Goal: Transaction & Acquisition: Purchase product/service

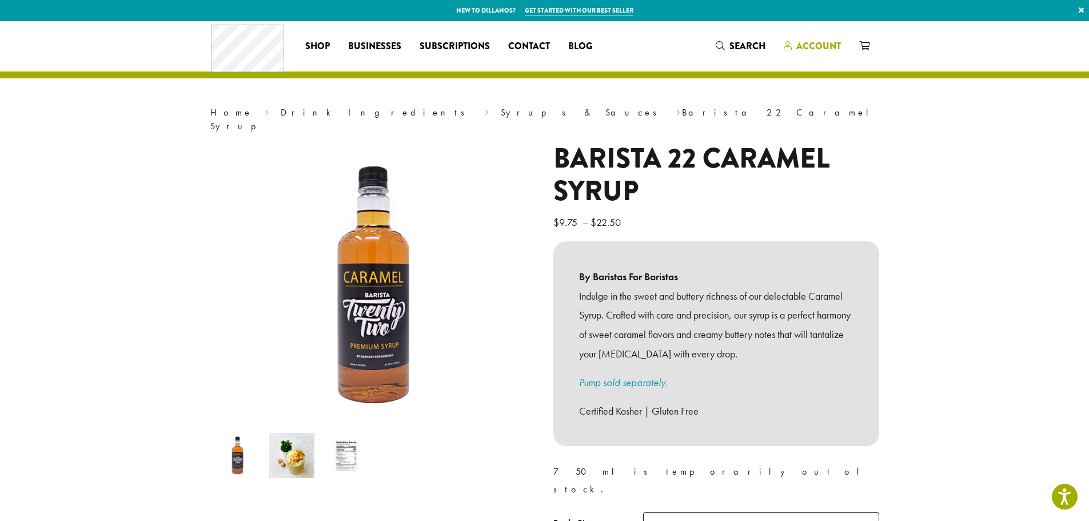
click at [794, 47] on span "Account" at bounding box center [811, 46] width 57 height 14
click at [807, 45] on span "Account" at bounding box center [818, 45] width 45 height 13
click at [816, 49] on span "Account" at bounding box center [818, 45] width 45 height 13
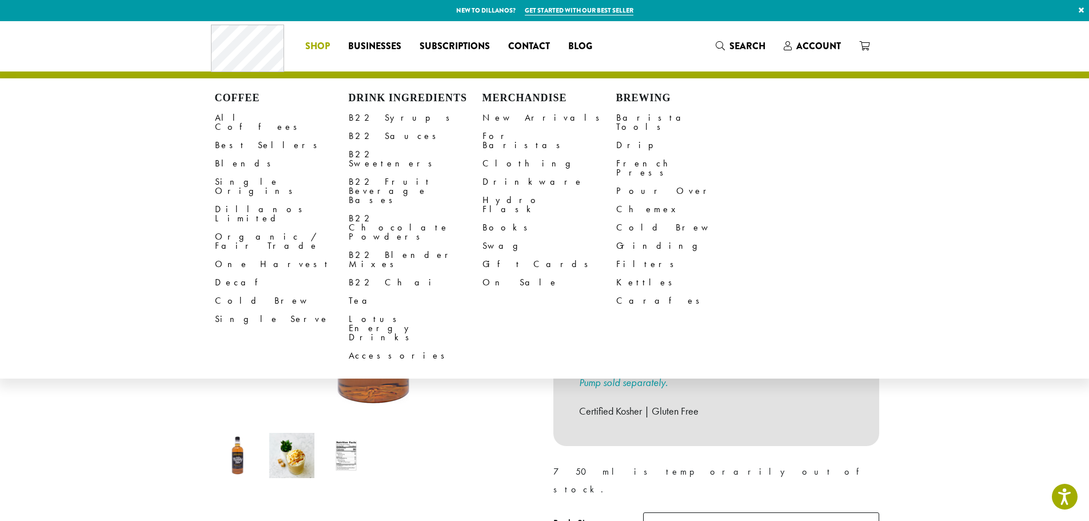
click at [321, 39] on li "Coffee All Coffees Best Sellers Blends Single Origins Dillanos Limited Organic …" at bounding box center [317, 46] width 43 height 18
click at [387, 118] on link "B22 Syrups" at bounding box center [416, 118] width 134 height 18
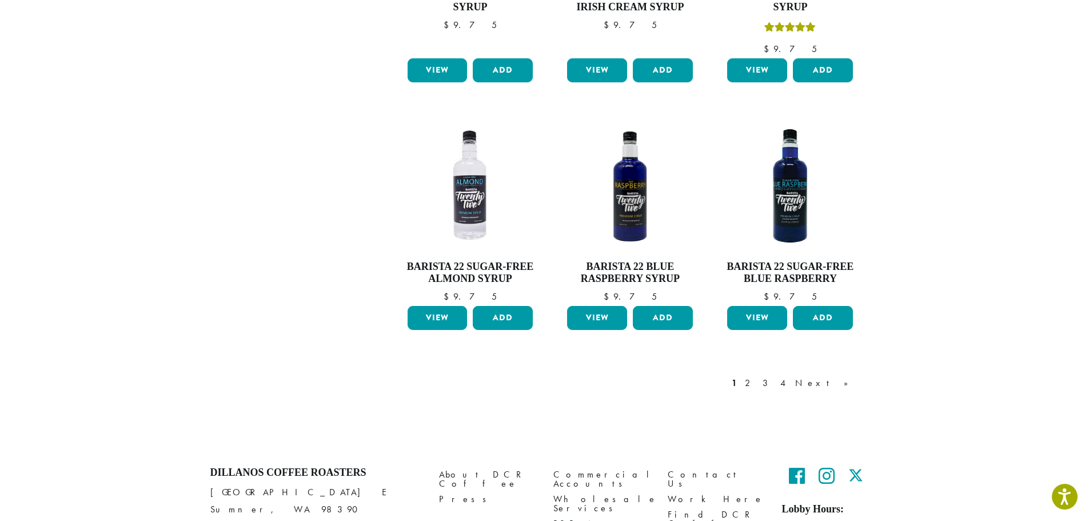
scroll to position [929, 0]
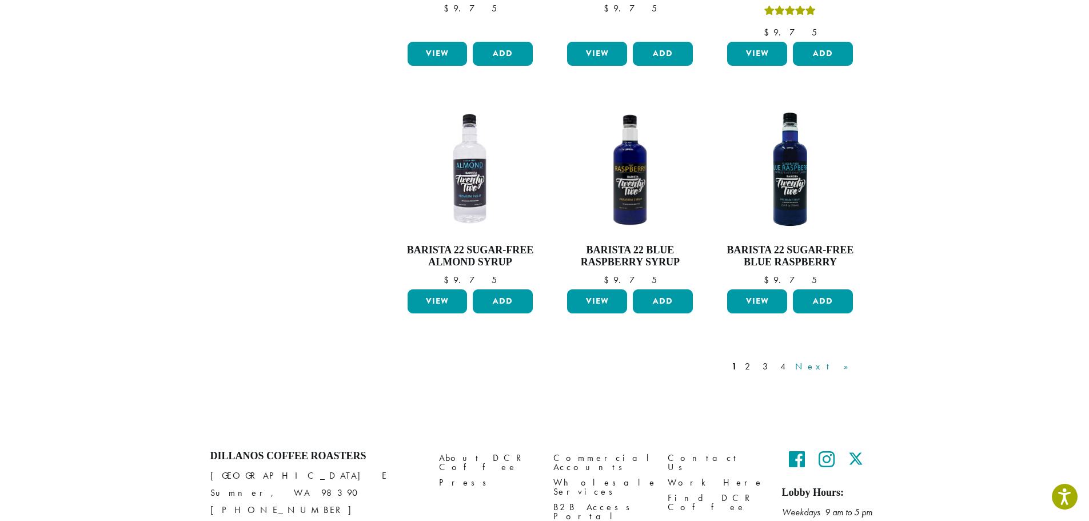
click at [847, 359] on link "Next »" at bounding box center [826, 366] width 66 height 14
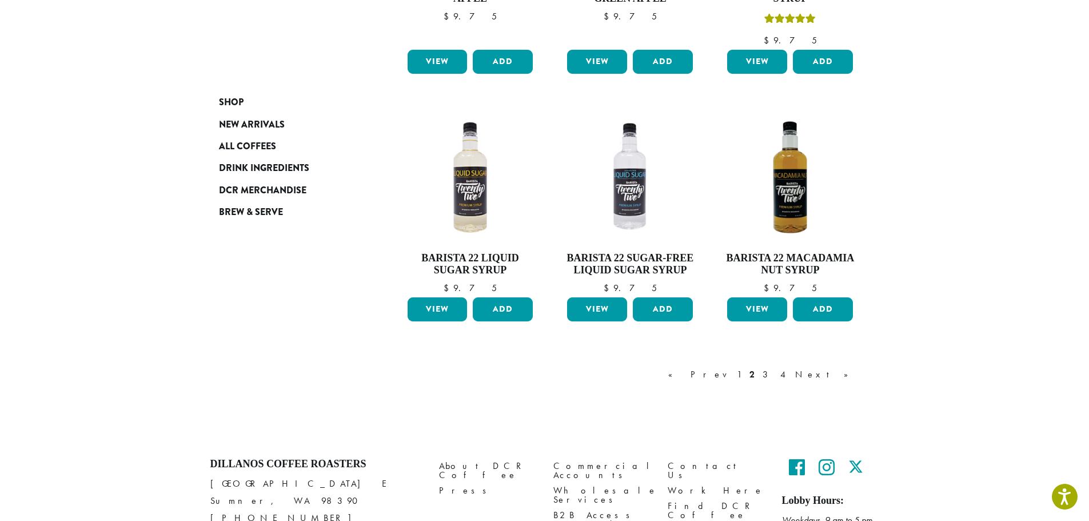
scroll to position [944, 0]
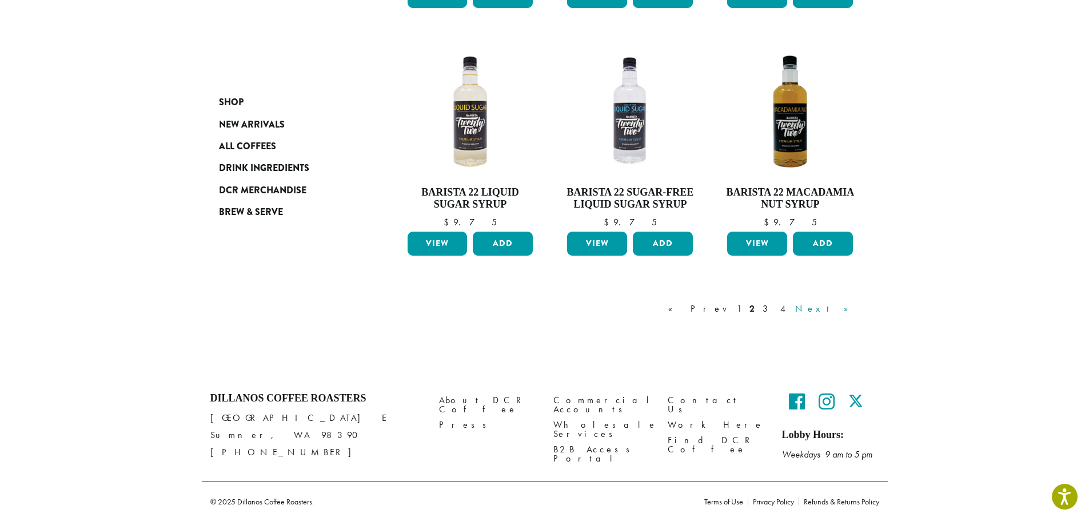
click at [838, 307] on link "Next »" at bounding box center [826, 309] width 66 height 14
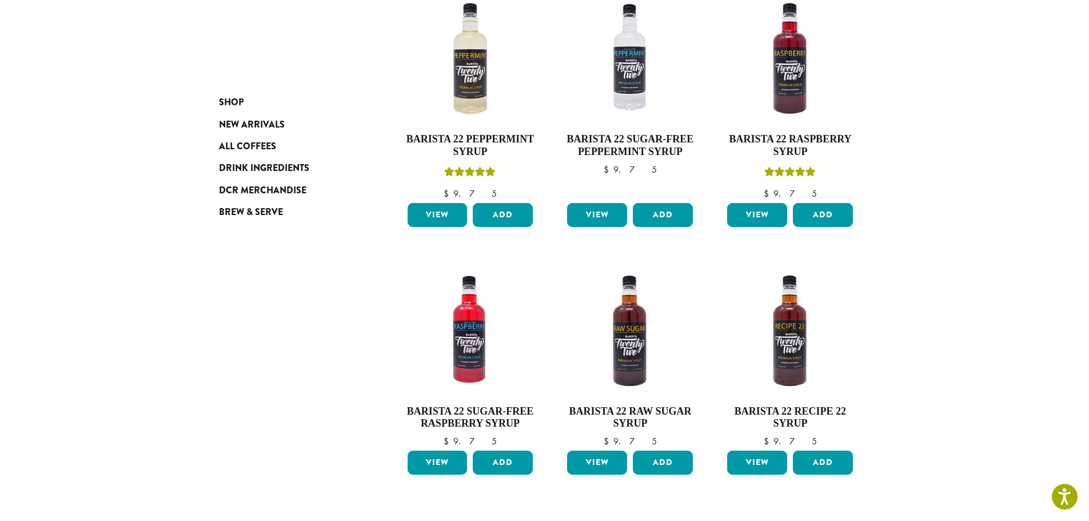
scroll to position [456, 0]
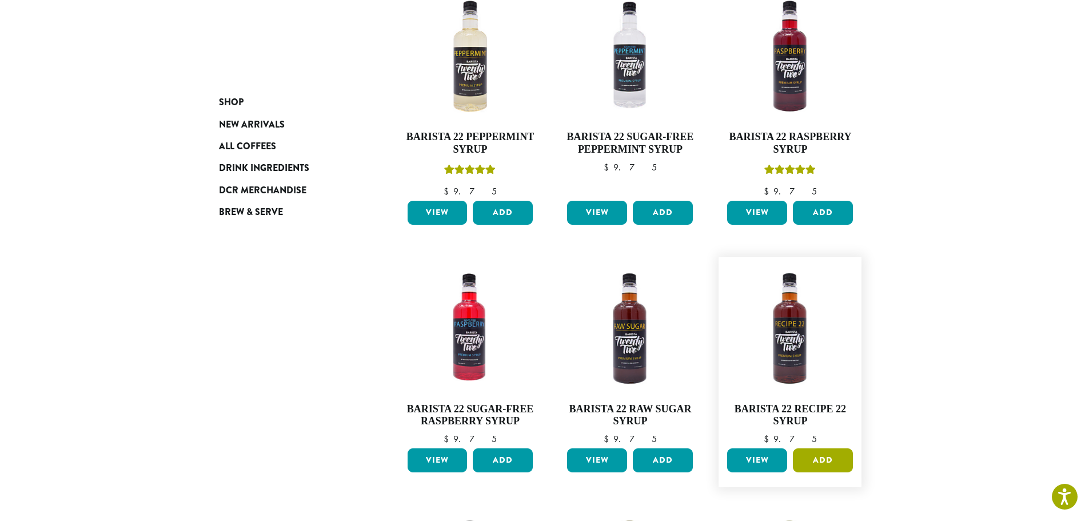
click at [818, 454] on button "Add" at bounding box center [823, 460] width 60 height 24
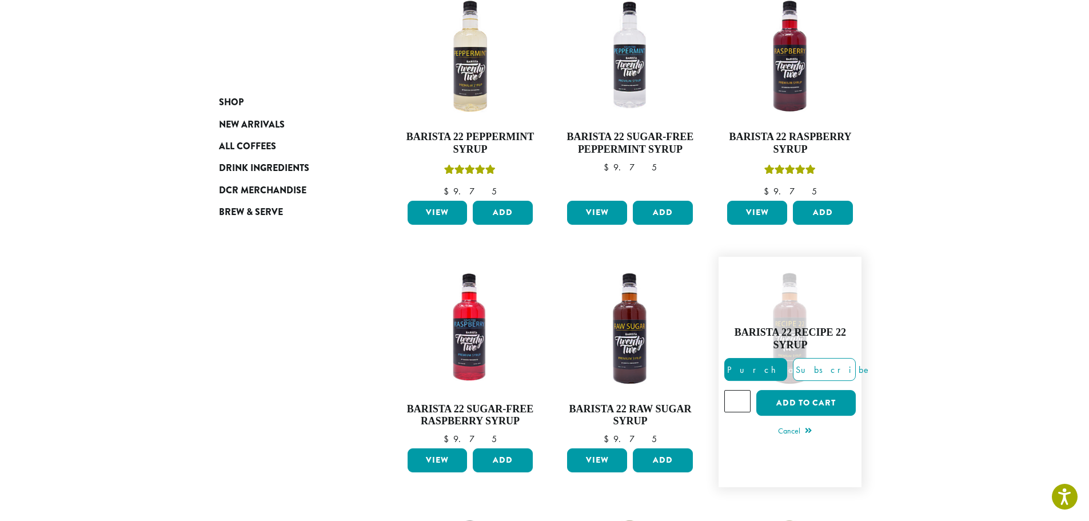
type input "*"
click at [742, 395] on input "*" at bounding box center [737, 401] width 26 height 22
click at [795, 402] on button "Add to cart" at bounding box center [805, 403] width 99 height 26
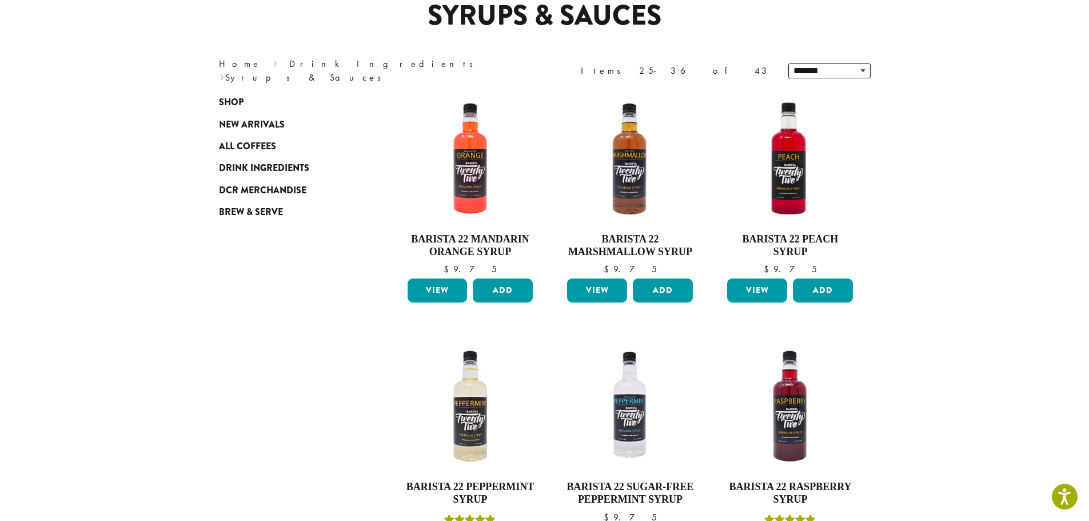
scroll to position [229, 0]
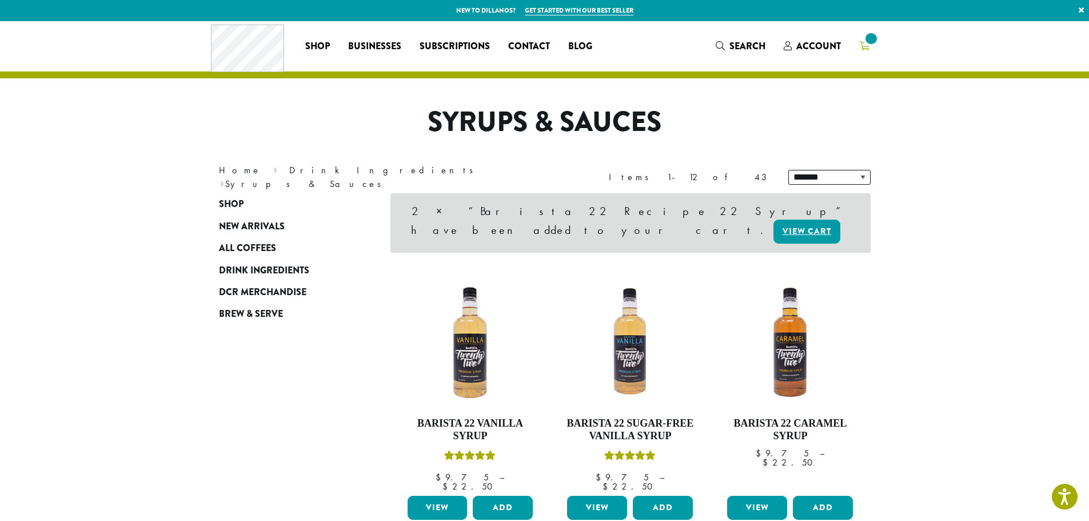
click at [861, 46] on icon at bounding box center [864, 45] width 10 height 9
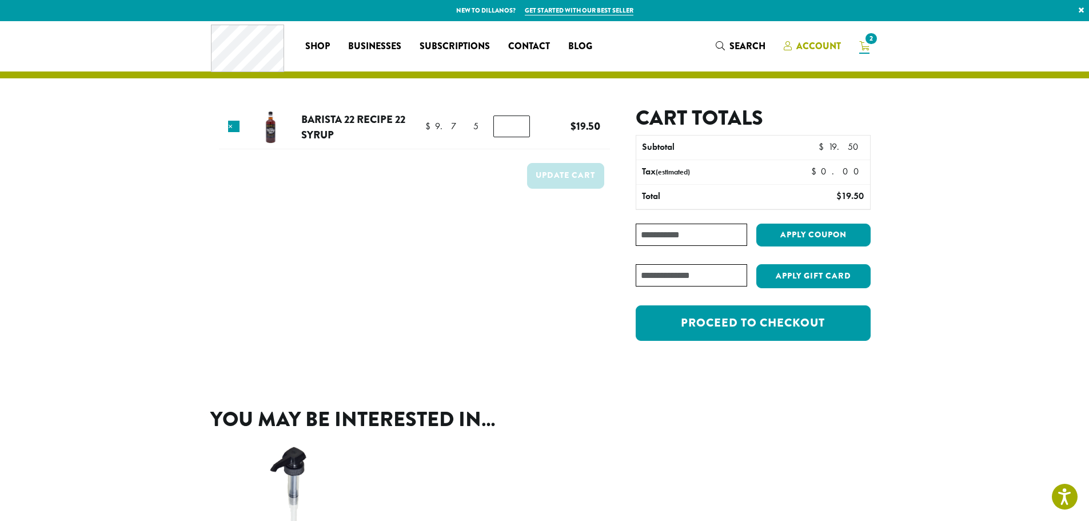
click at [817, 41] on span "Account" at bounding box center [818, 45] width 45 height 13
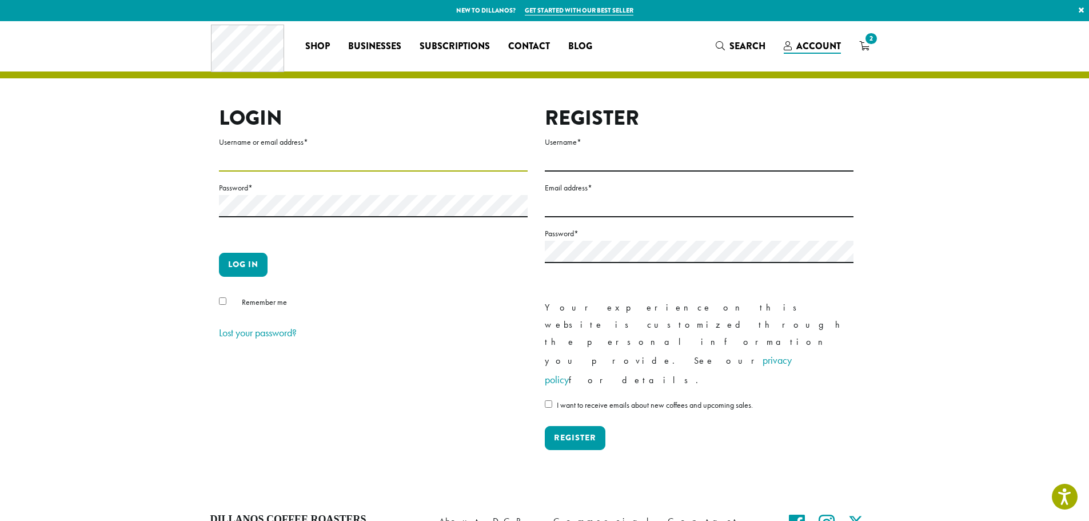
click at [347, 154] on input "Username or email address *" at bounding box center [373, 160] width 309 height 22
type input "**********"
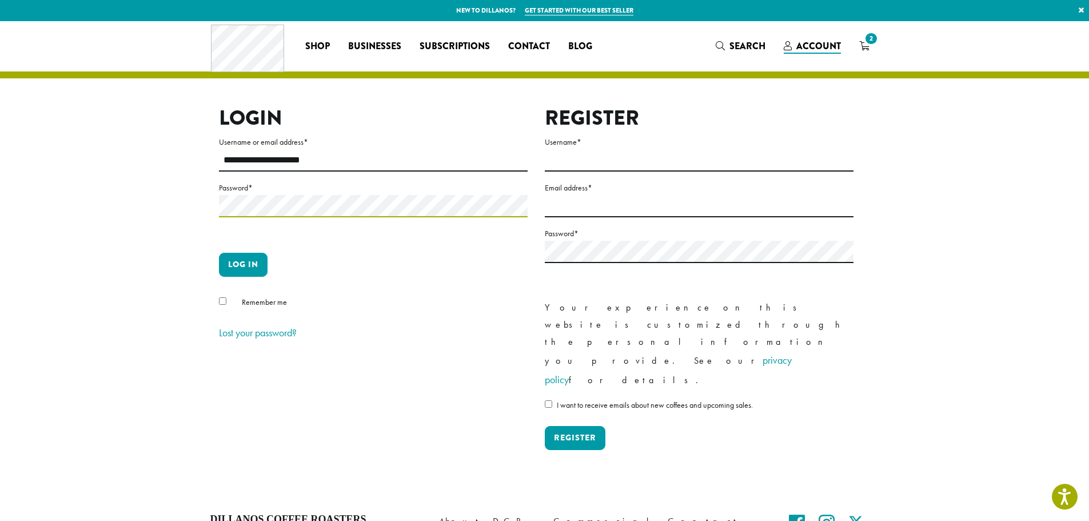
click at [219, 253] on button "Log in" at bounding box center [243, 265] width 49 height 24
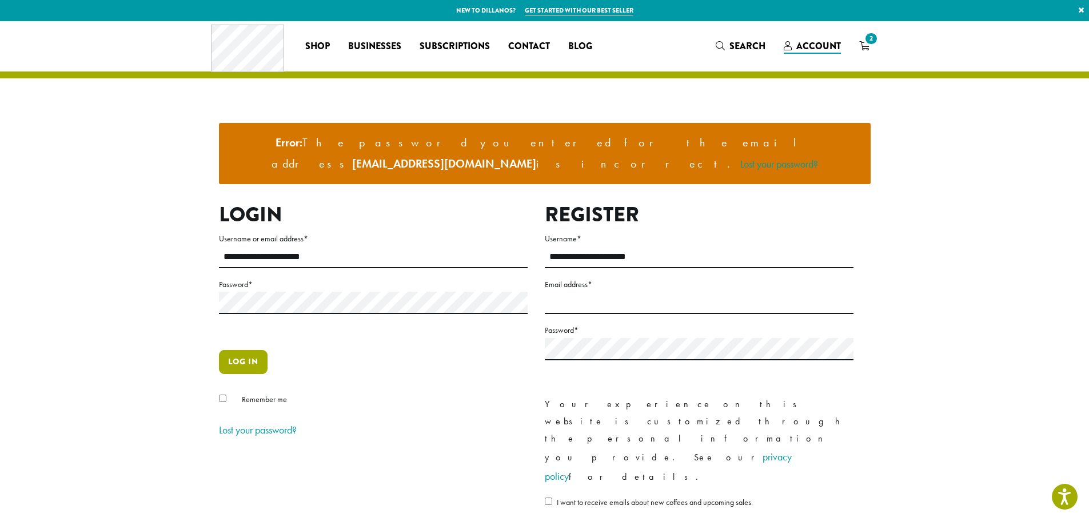
click at [239, 350] on button "Log in" at bounding box center [243, 362] width 49 height 24
click at [219, 350] on button "Log in" at bounding box center [243, 362] width 49 height 24
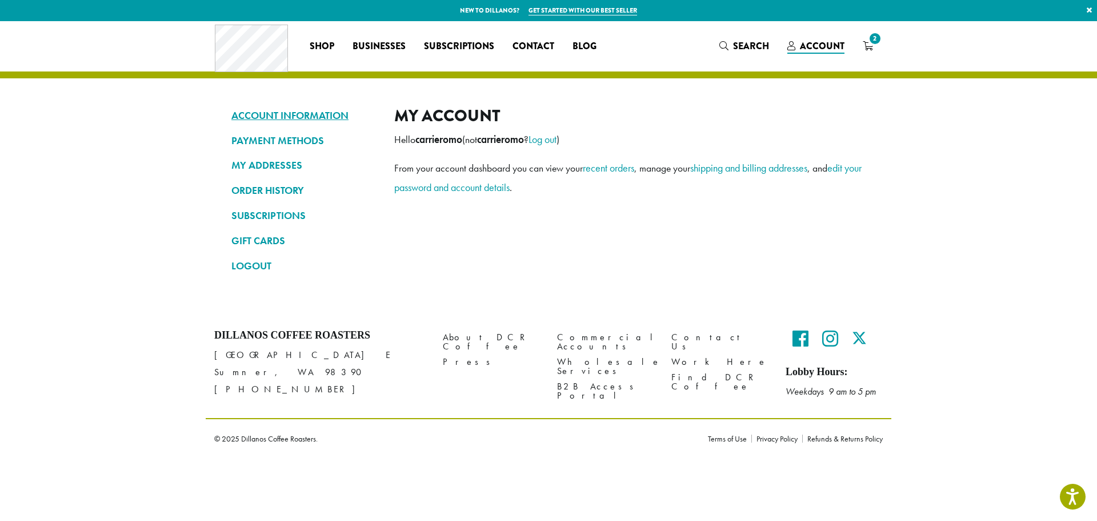
click at [305, 116] on link "ACCOUNT INFORMATION" at bounding box center [304, 115] width 146 height 19
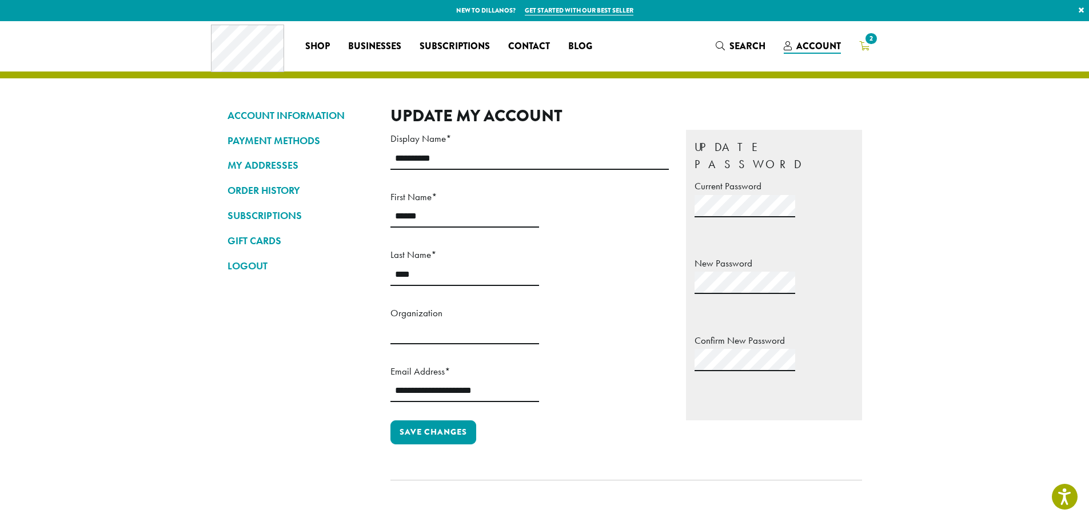
click at [871, 42] on span "2" at bounding box center [870, 38] width 15 height 15
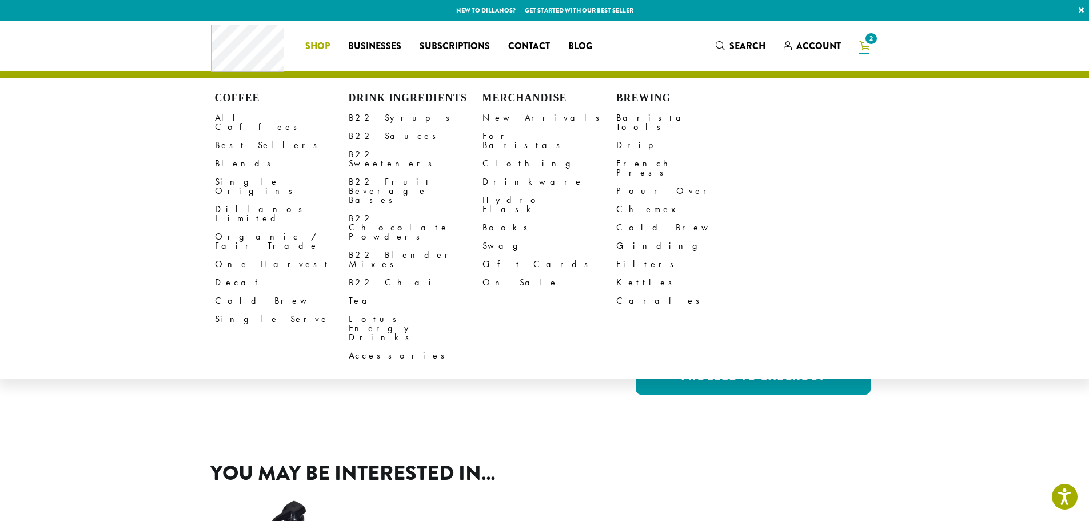
click at [312, 48] on li "Coffee All Coffees Best Sellers Blends Single Origins Dillanos Limited Organic …" at bounding box center [317, 46] width 43 height 18
click at [246, 118] on link "All Coffees" at bounding box center [282, 122] width 134 height 27
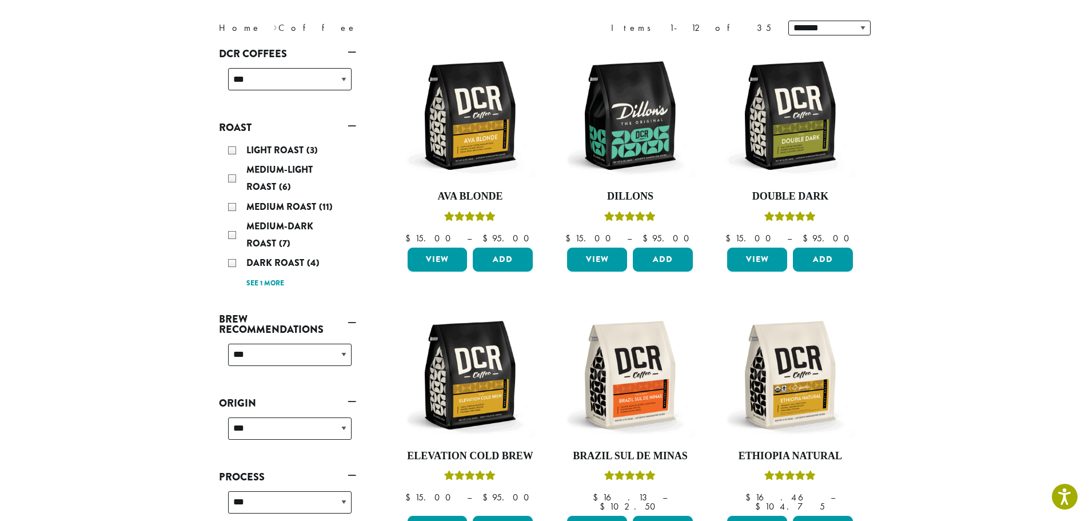
scroll to position [71, 0]
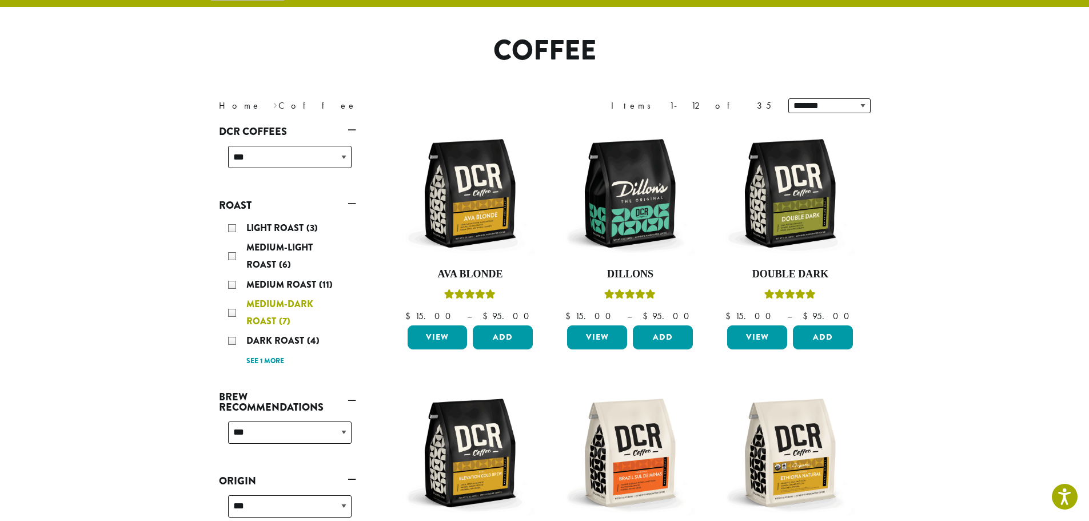
click at [233, 310] on div "Medium-Dark Roast (7)" at bounding box center [289, 312] width 123 height 34
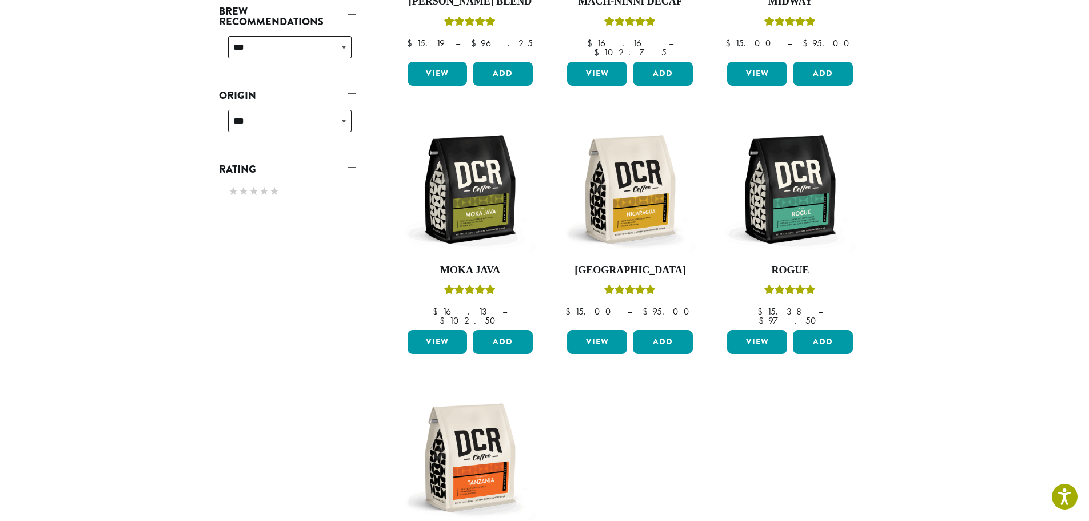
scroll to position [185, 0]
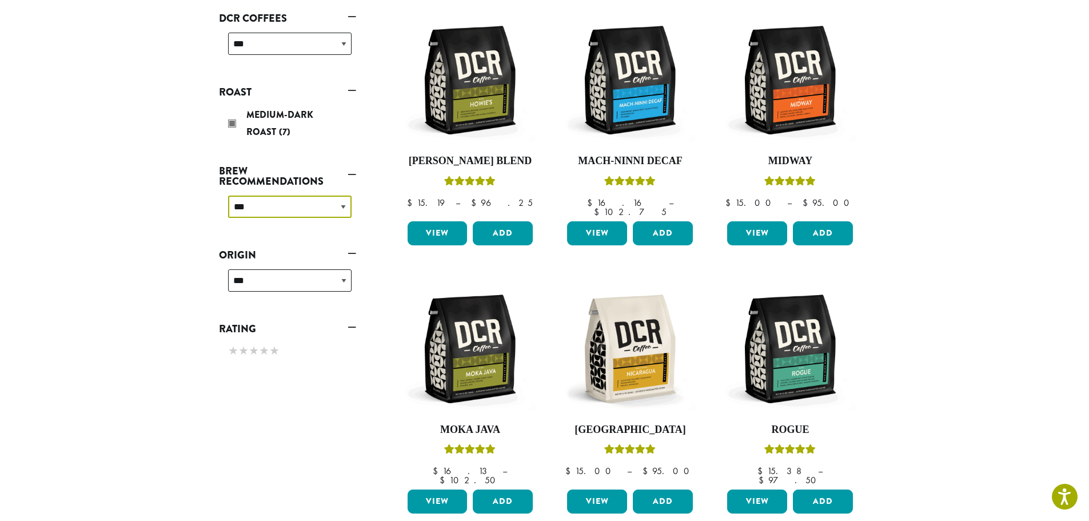
click at [345, 209] on select "**********" at bounding box center [289, 206] width 123 height 22
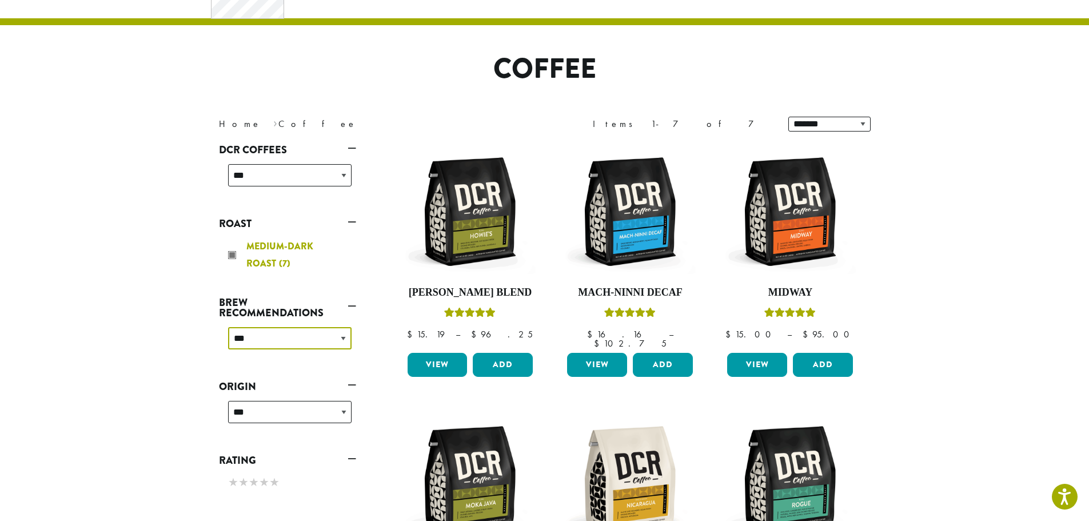
scroll to position [0, 0]
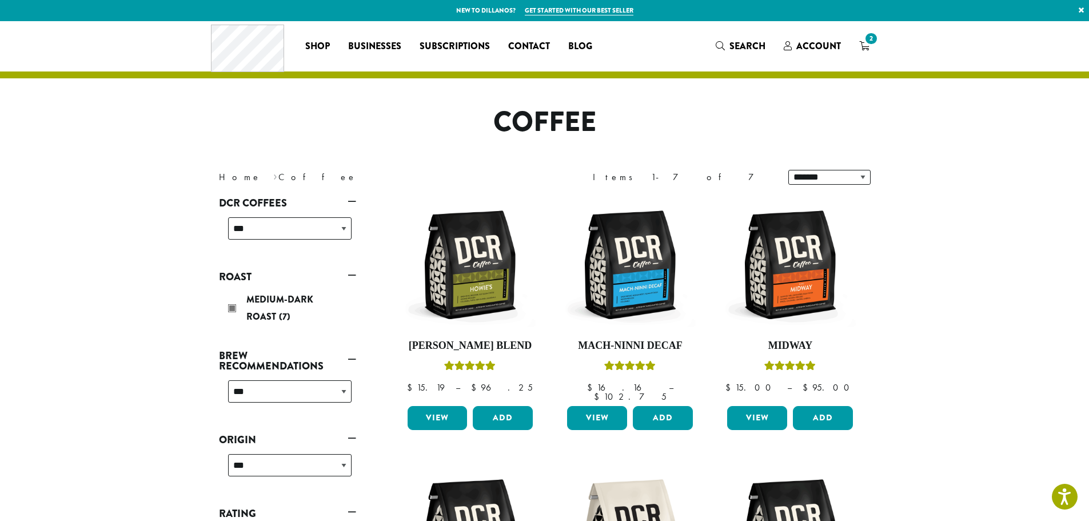
click at [352, 277] on link "Roast" at bounding box center [287, 276] width 137 height 19
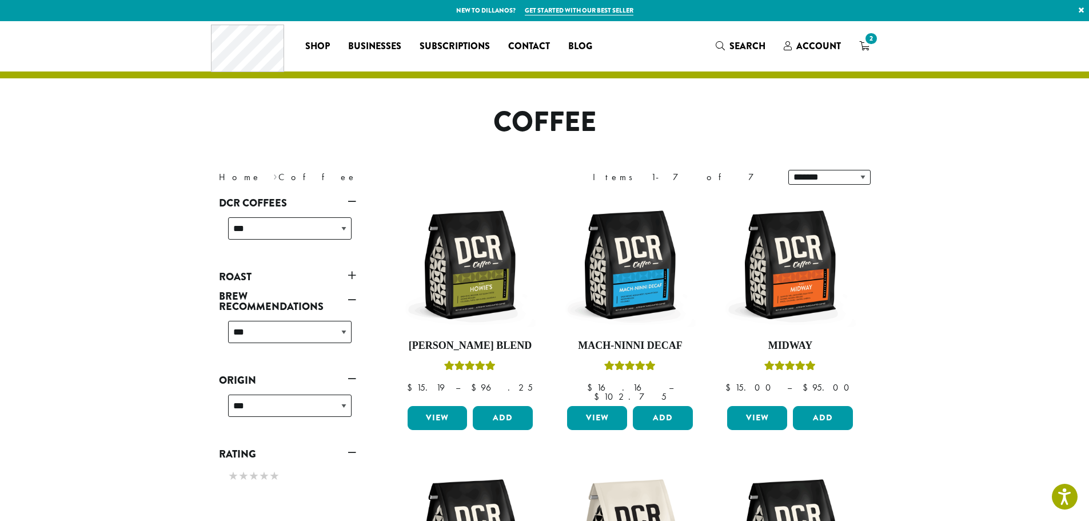
click at [352, 277] on link "Roast" at bounding box center [287, 276] width 137 height 19
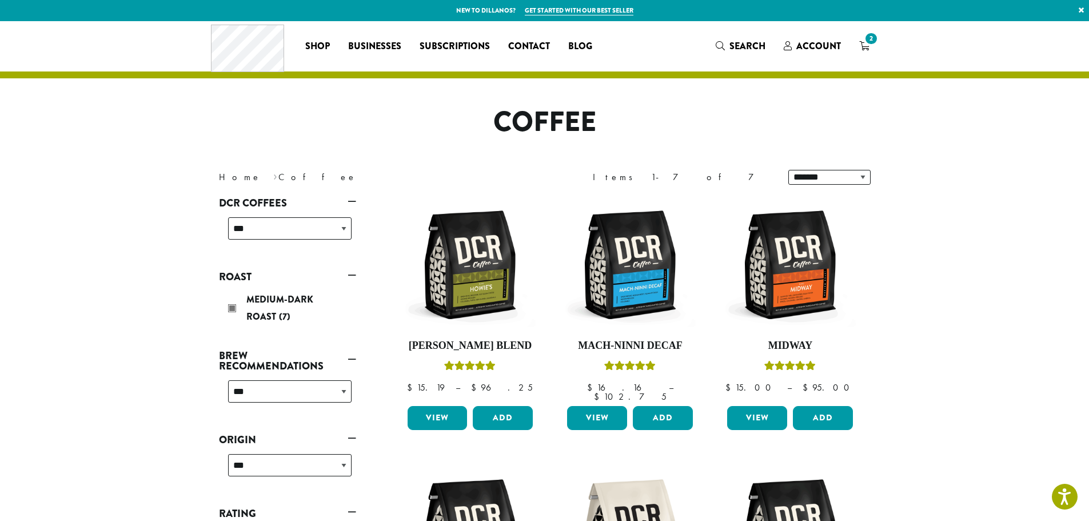
click at [231, 309] on div "Medium-Dark Roast (7)" at bounding box center [289, 308] width 123 height 34
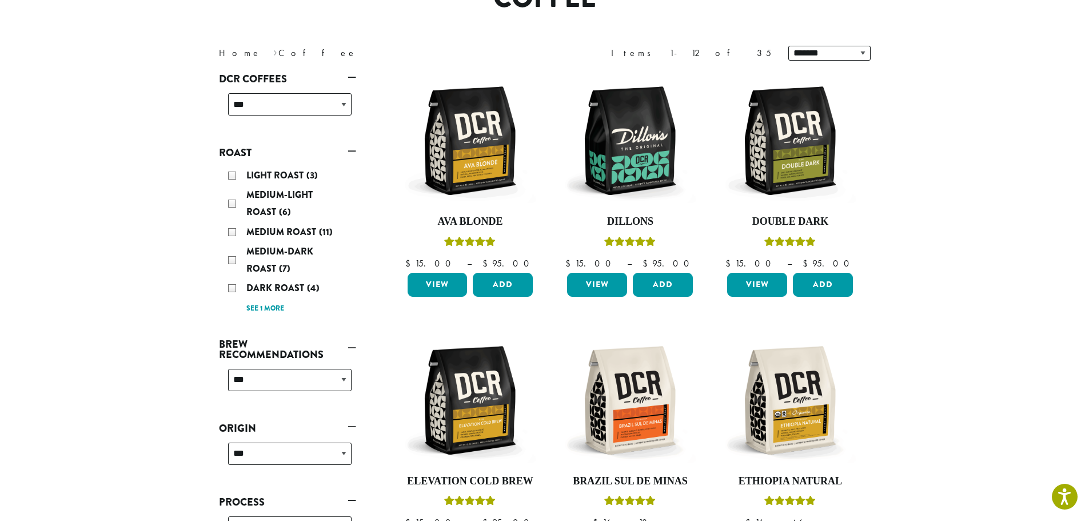
scroll to position [127, 0]
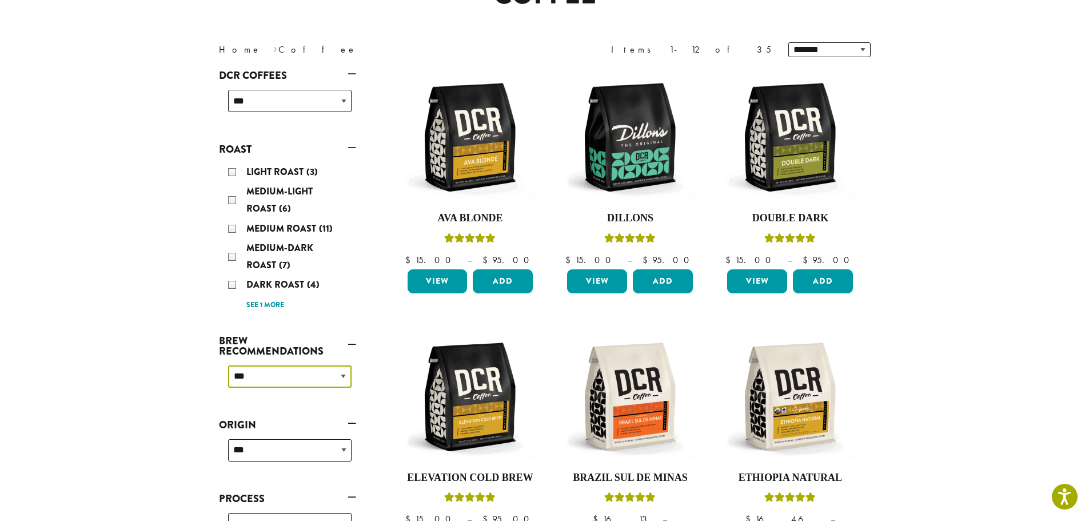
click at [343, 374] on select "**********" at bounding box center [289, 376] width 123 height 22
select select "*********"
click at [228, 365] on select "**********" at bounding box center [289, 376] width 123 height 22
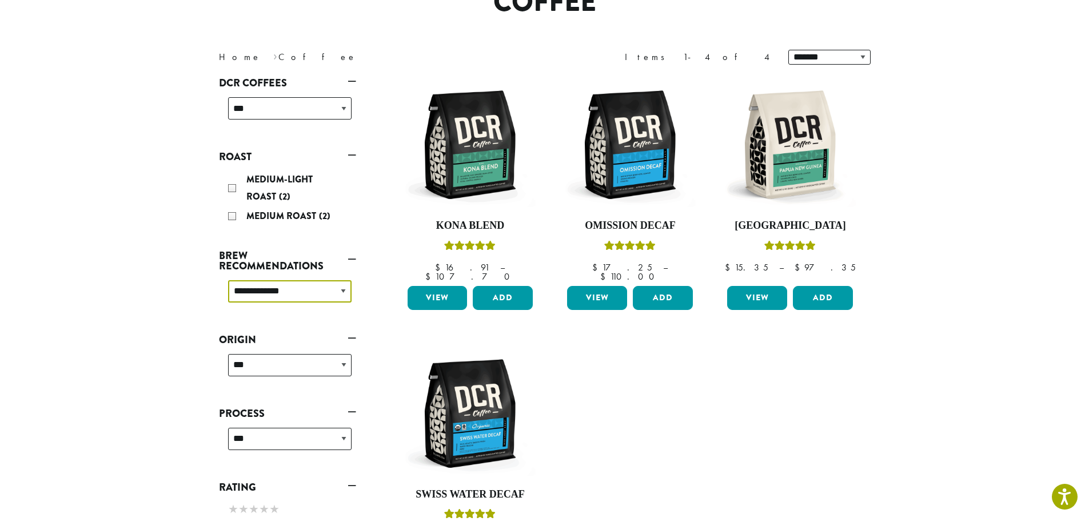
scroll to position [142, 0]
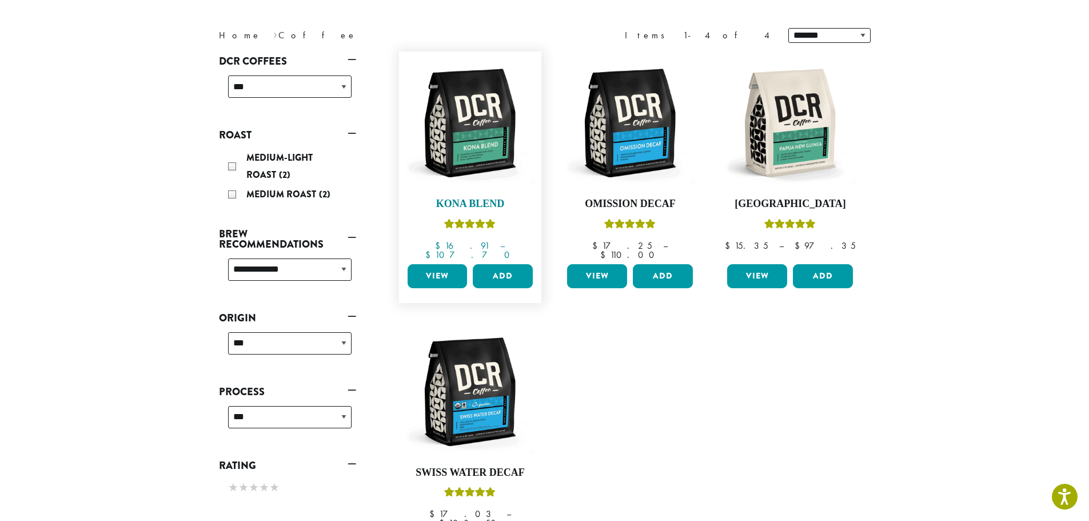
click at [486, 123] on img at bounding box center [469, 122] width 131 height 131
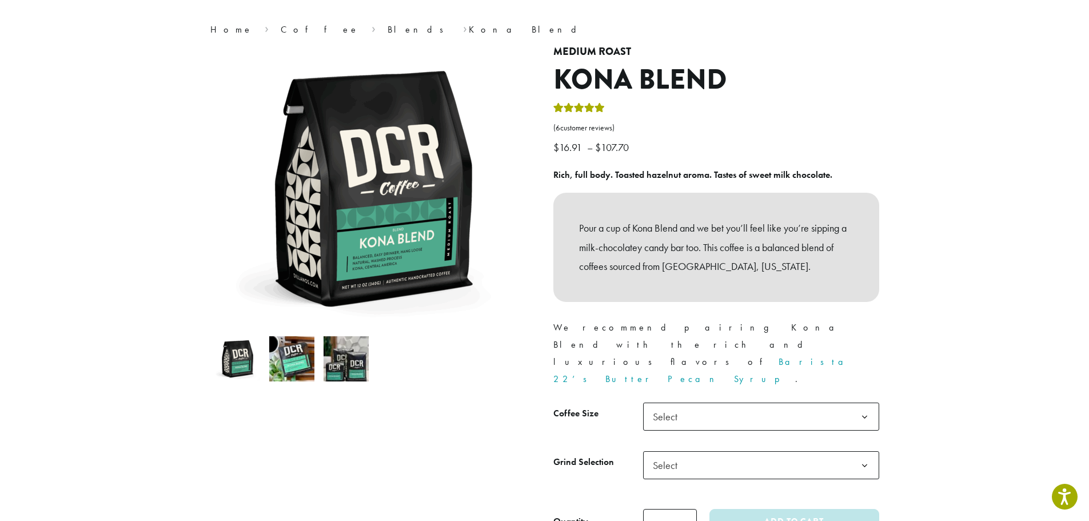
scroll to position [86, 0]
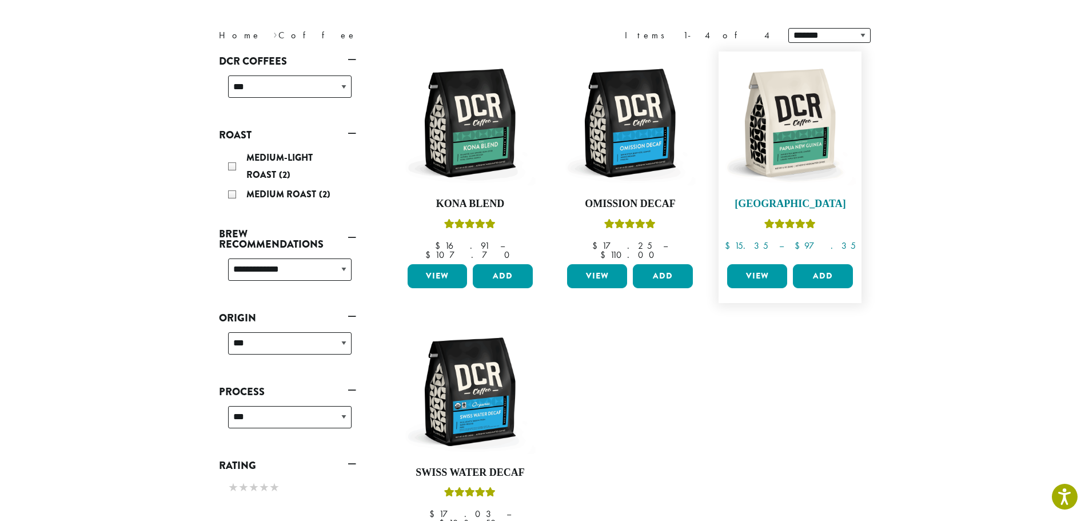
click at [809, 148] on img at bounding box center [789, 122] width 131 height 131
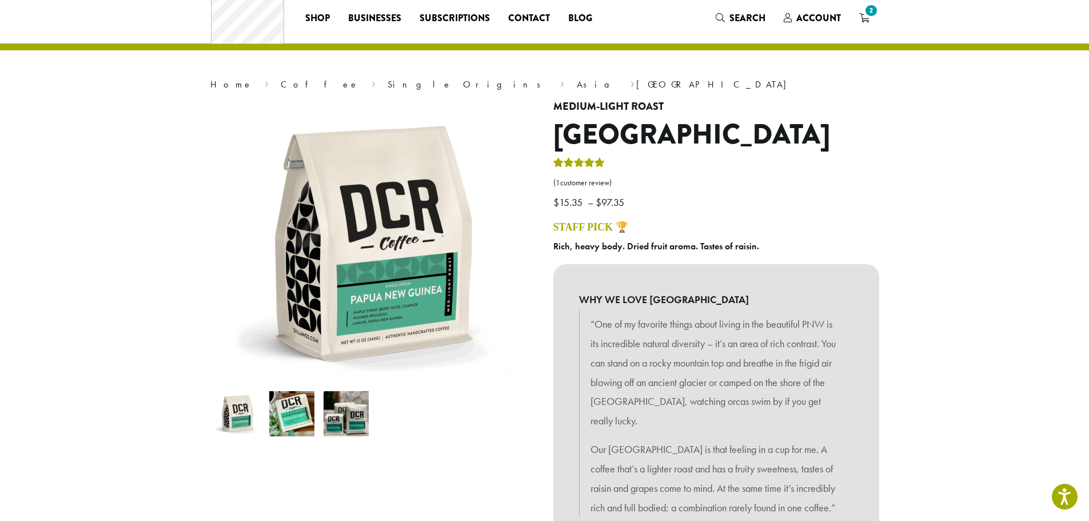
scroll to position [14, 0]
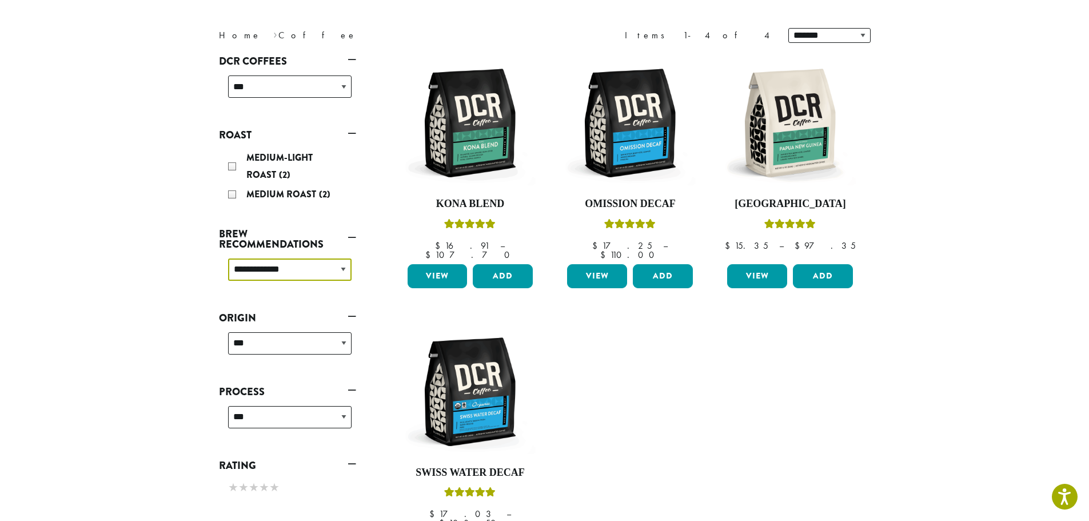
click at [345, 271] on select "**********" at bounding box center [289, 269] width 123 height 22
select select "******"
click at [228, 258] on select "**********" at bounding box center [289, 269] width 123 height 22
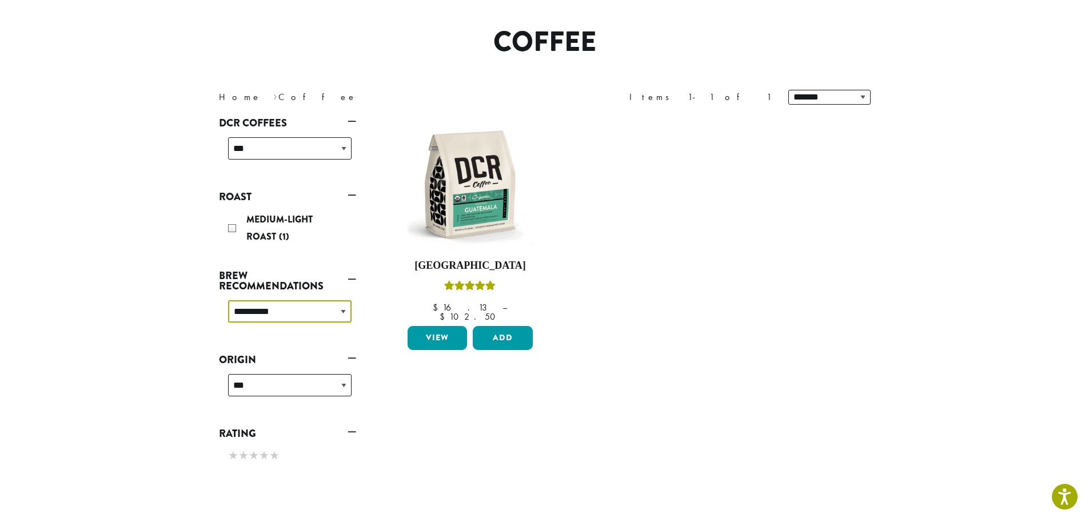
scroll to position [70, 0]
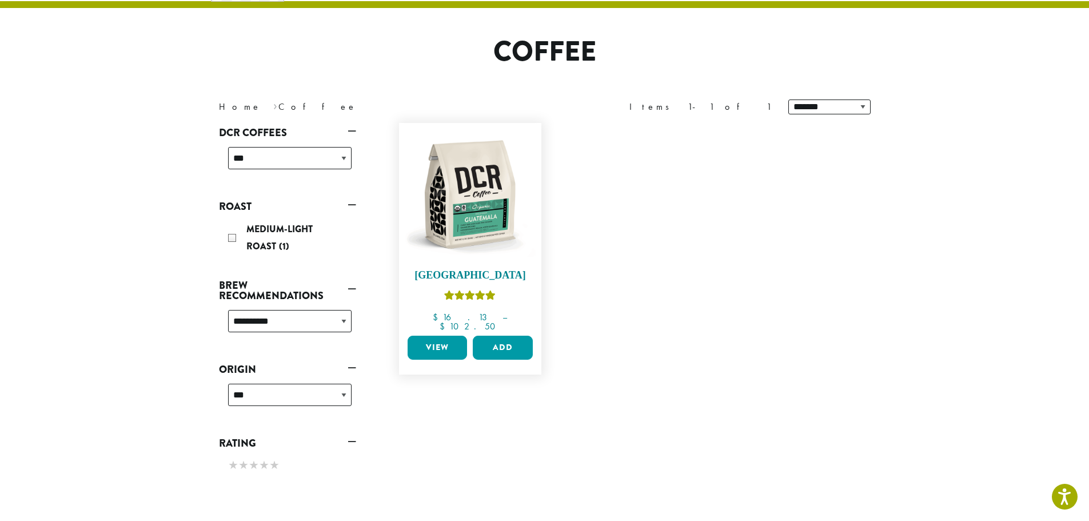
click at [461, 219] on img at bounding box center [469, 194] width 131 height 131
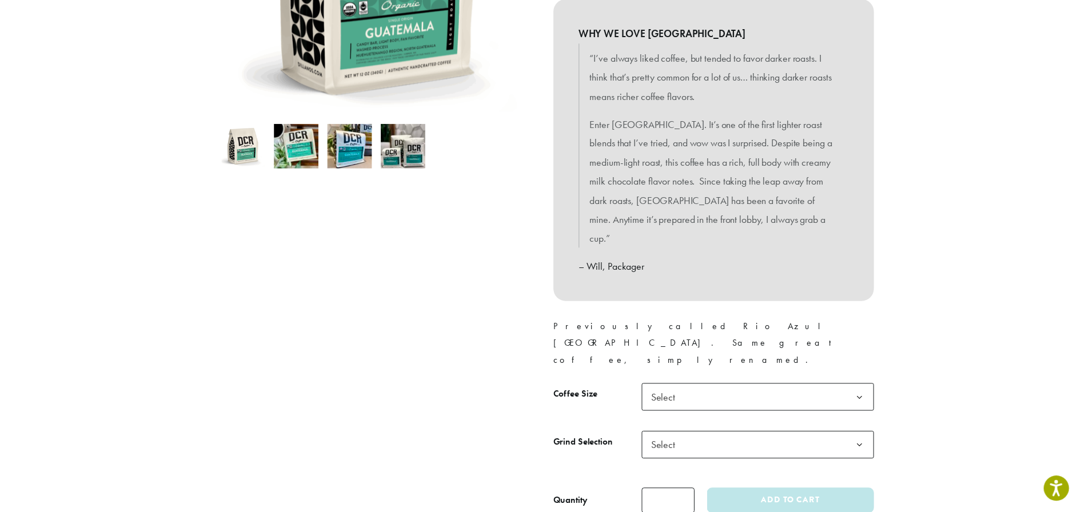
scroll to position [386, 0]
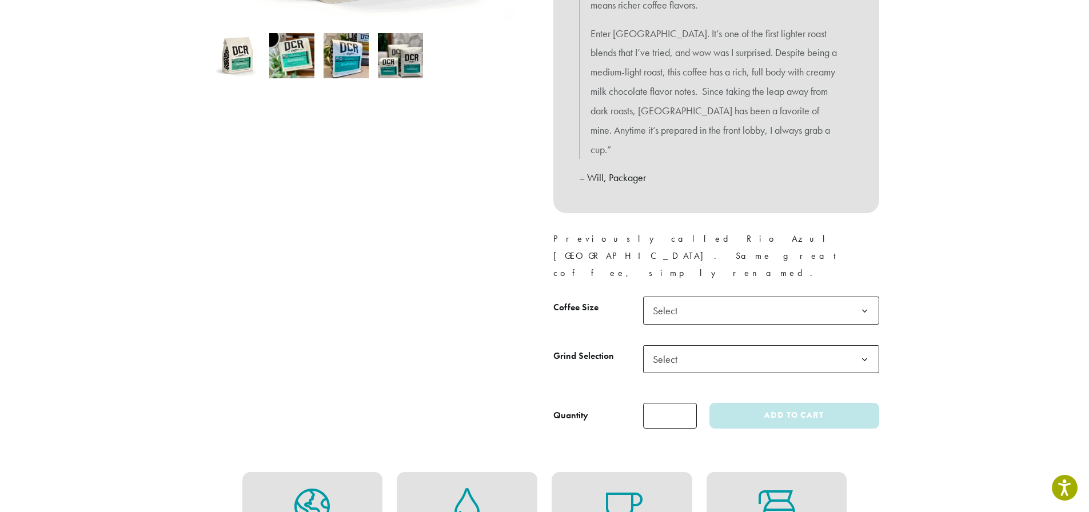
click at [867, 297] on b at bounding box center [864, 311] width 28 height 28
click at [864, 346] on b at bounding box center [864, 360] width 28 height 28
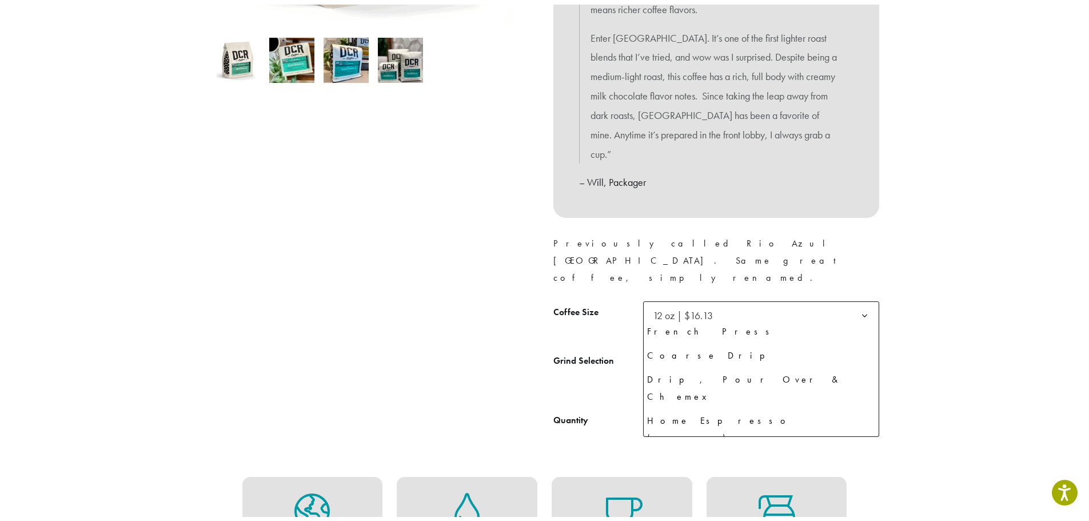
scroll to position [78, 0]
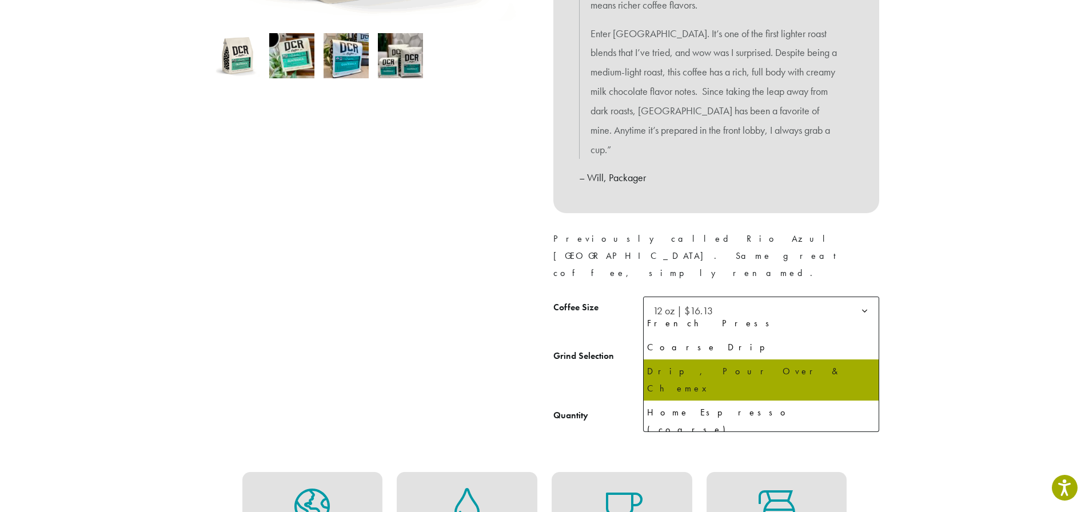
select select "*********"
select select "**********"
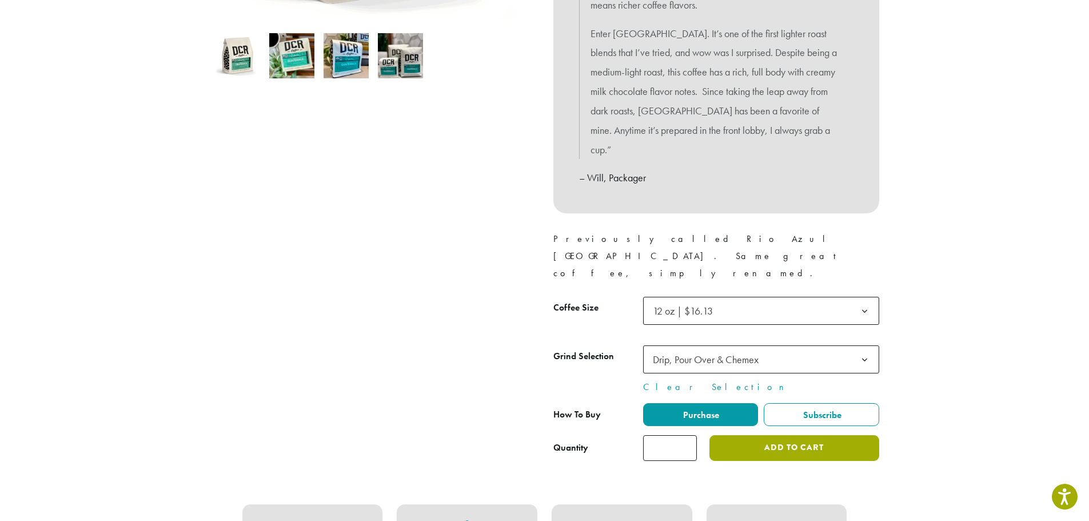
click at [809, 435] on button "Add to cart" at bounding box center [793, 448] width 169 height 26
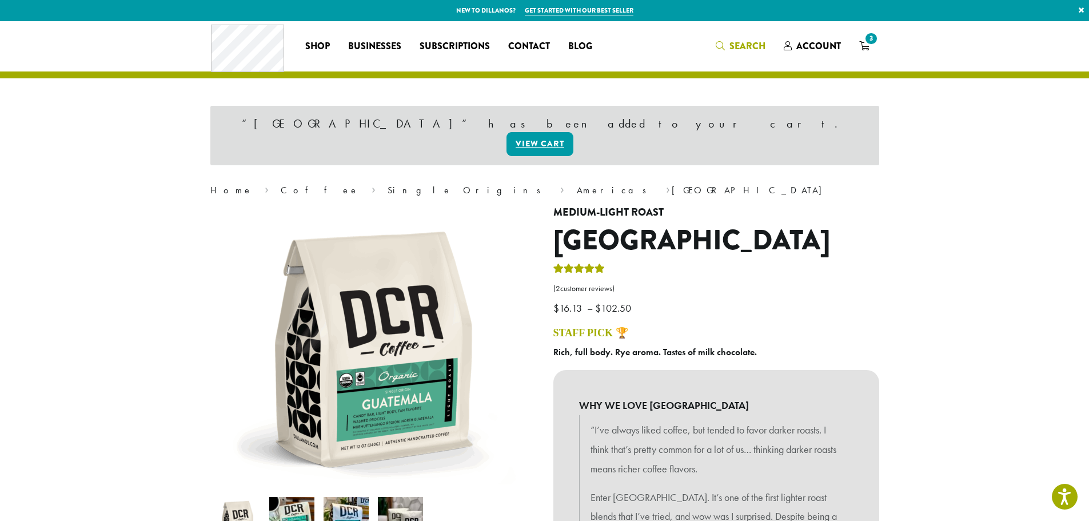
click at [757, 42] on span "Search" at bounding box center [747, 45] width 36 height 13
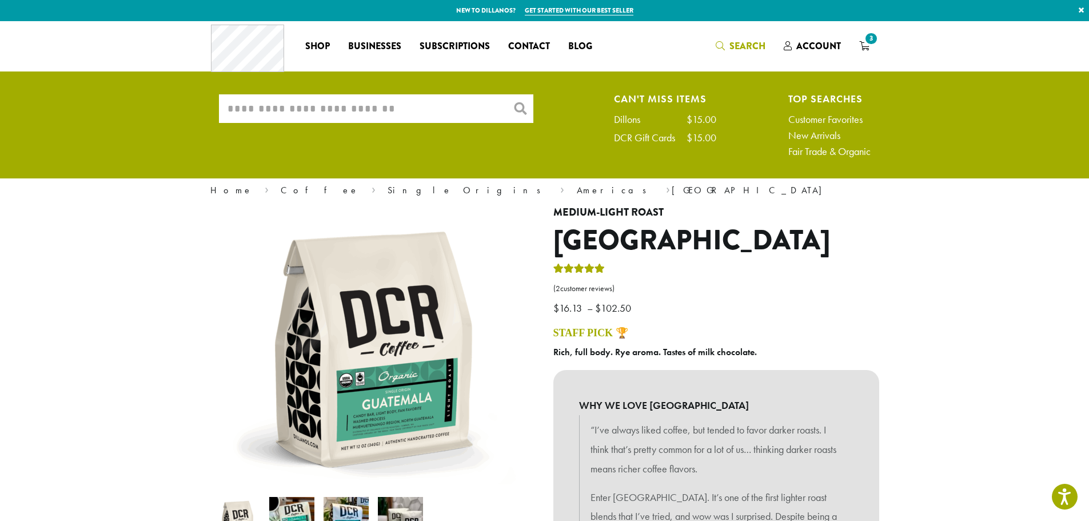
click at [466, 110] on input "What are you searching for?" at bounding box center [376, 108] width 314 height 29
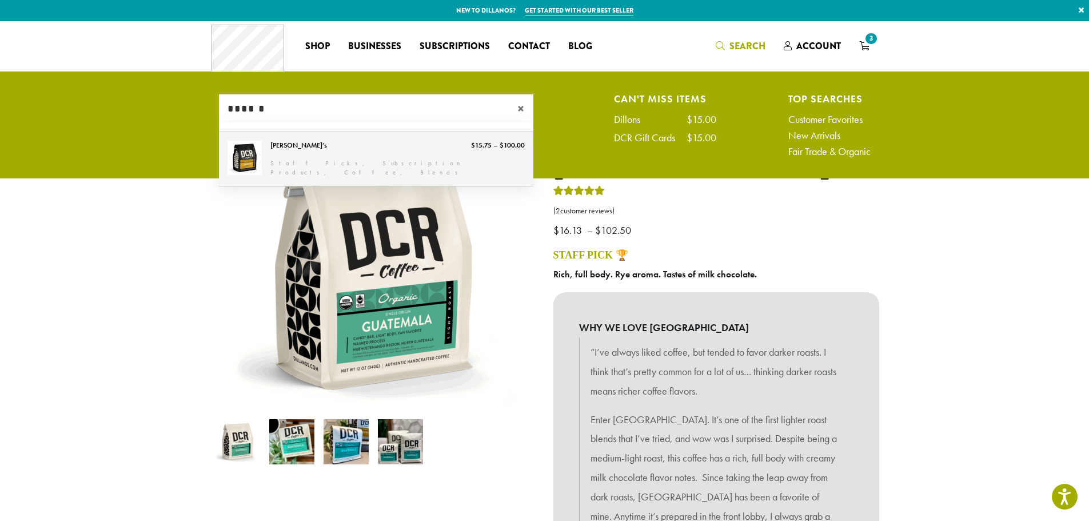
type input "******"
click at [299, 141] on link "[PERSON_NAME]’s" at bounding box center [376, 159] width 314 height 54
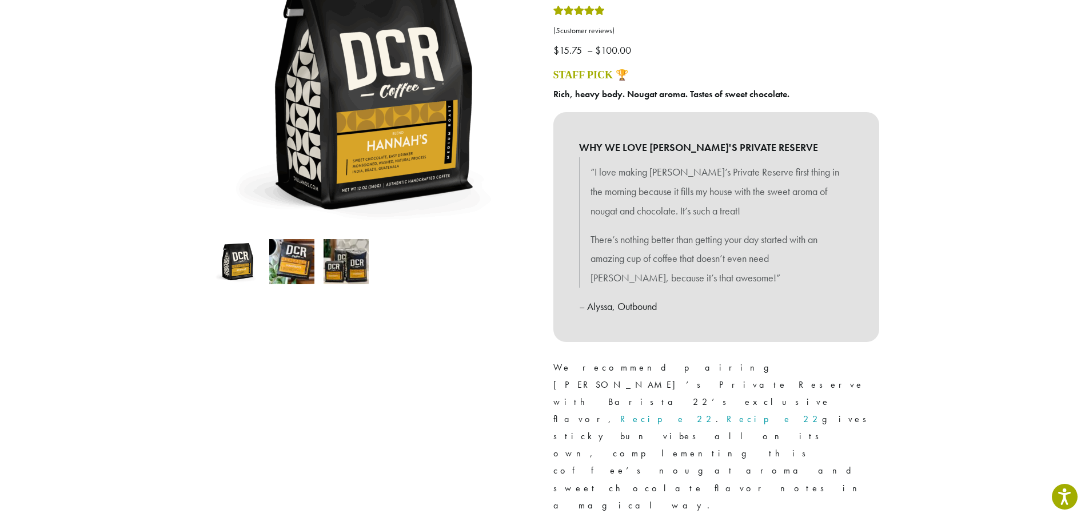
scroll to position [186, 0]
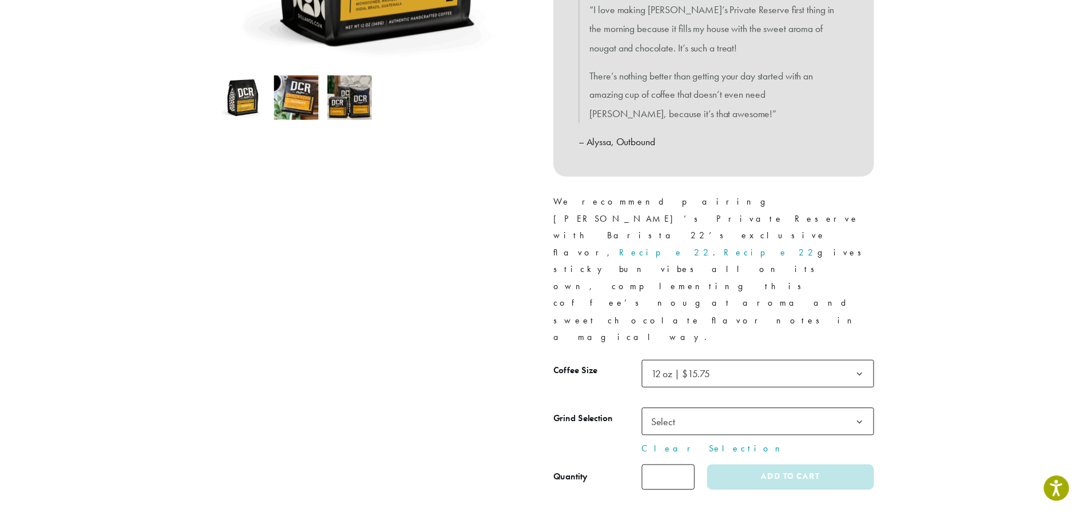
scroll to position [343, 0]
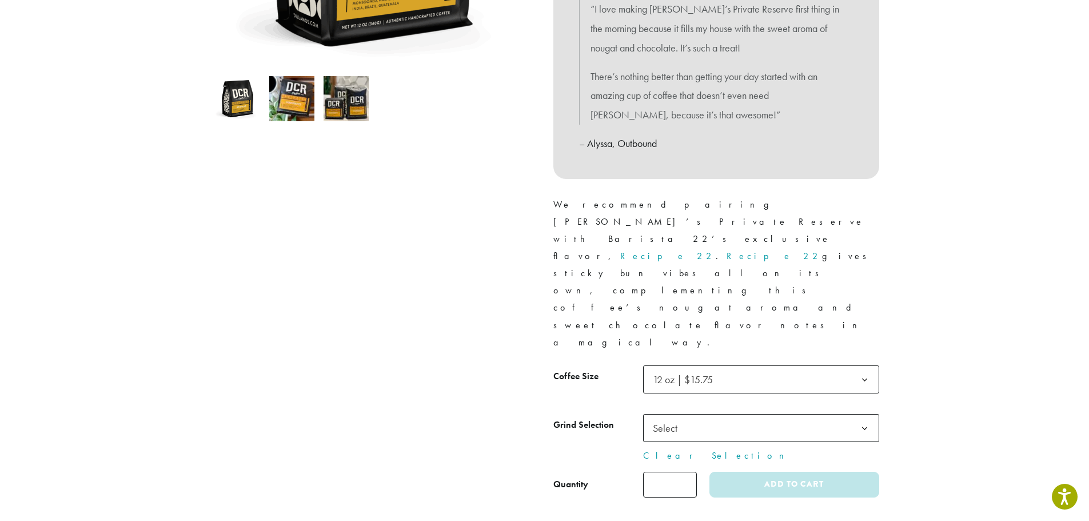
click at [818, 414] on span "Select" at bounding box center [761, 428] width 236 height 28
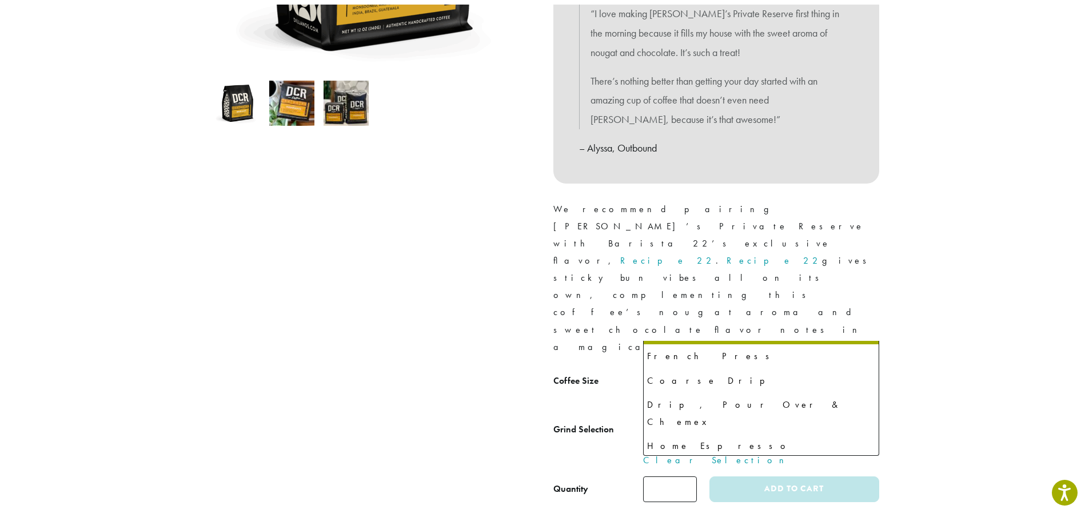
scroll to position [71, 0]
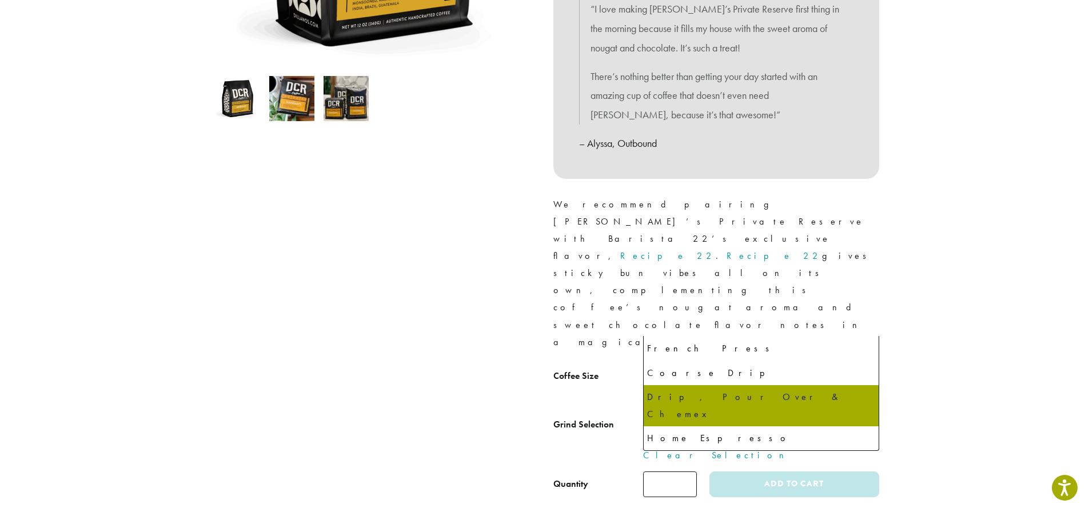
select select "*********"
select select "**********"
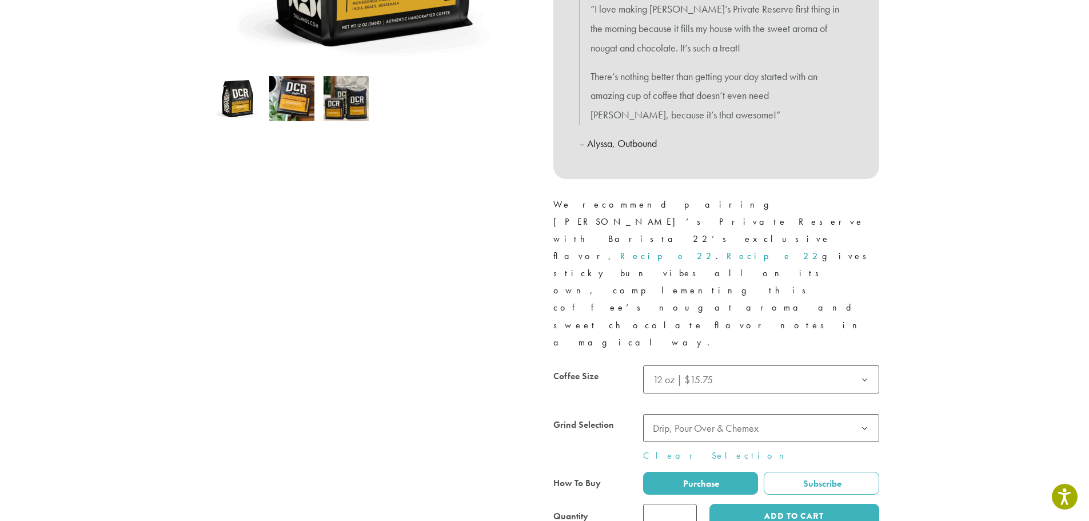
click at [814, 414] on div at bounding box center [716, 447] width 326 height 164
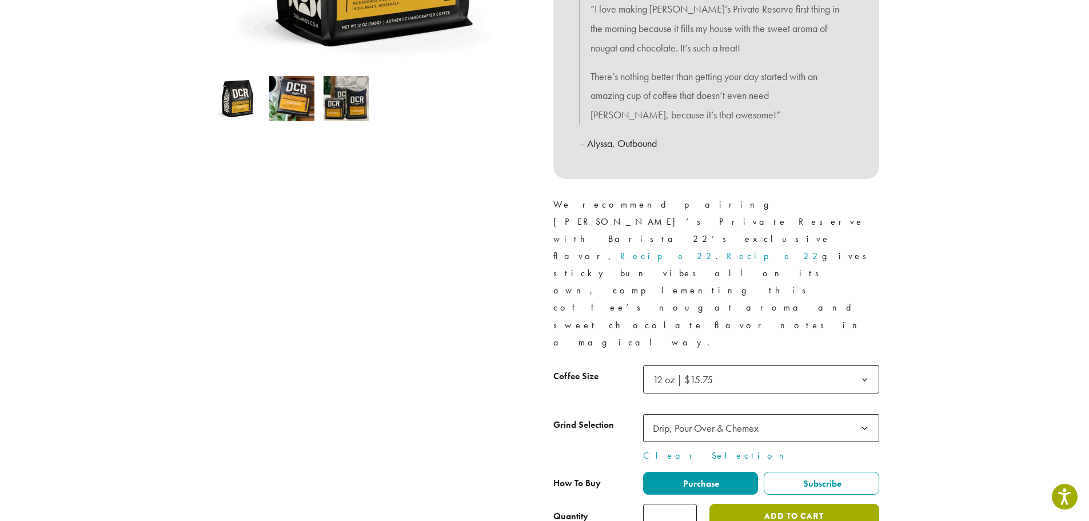
click at [787, 503] on button "Add to cart" at bounding box center [793, 516] width 169 height 26
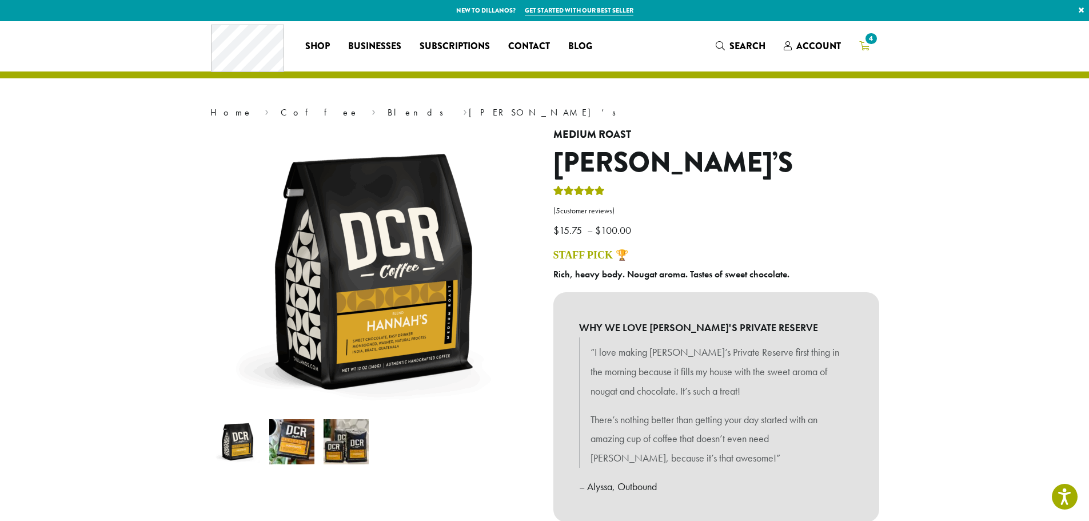
click at [864, 40] on span "4" at bounding box center [870, 38] width 15 height 15
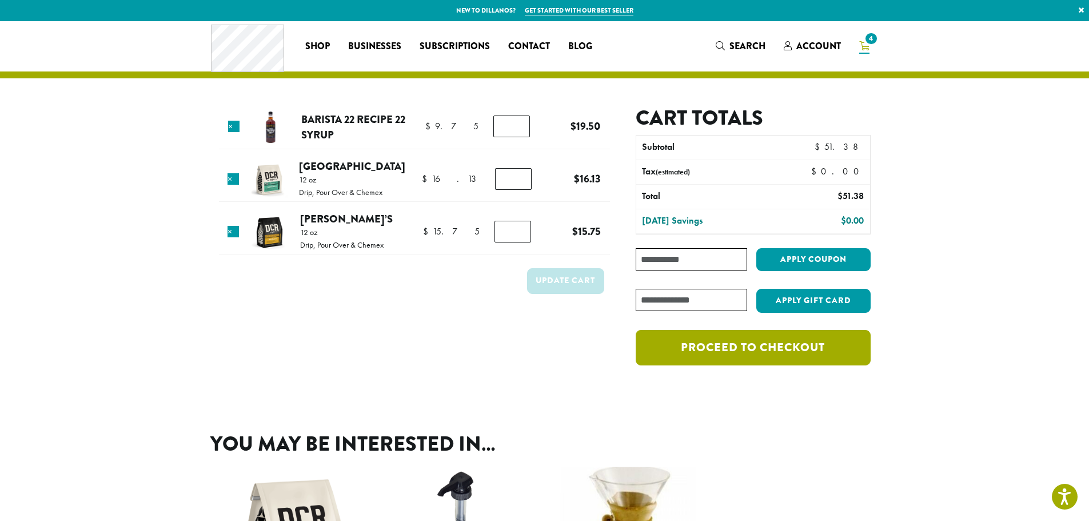
click at [761, 350] on link "Proceed to checkout" at bounding box center [752, 347] width 234 height 35
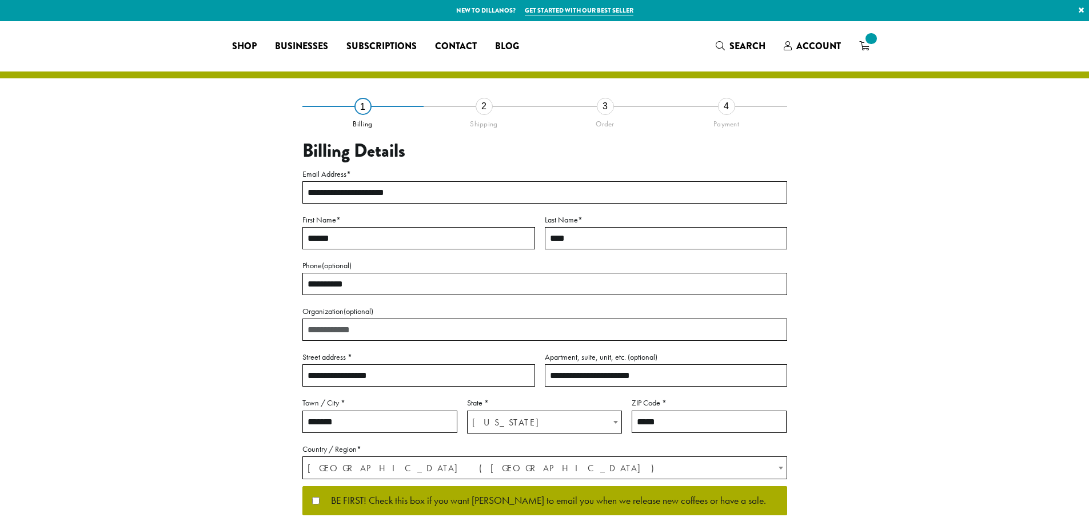
select select "**"
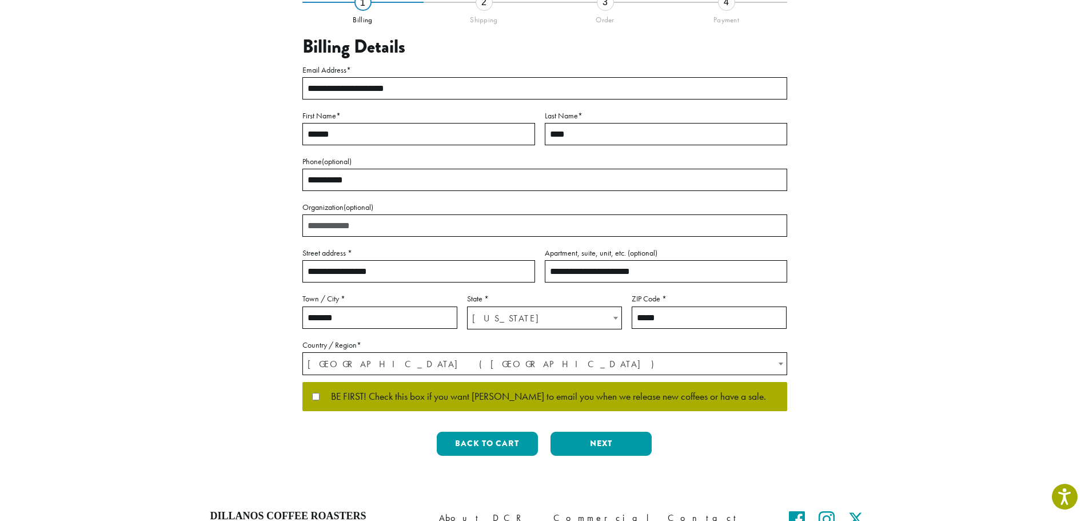
scroll to position [114, 0]
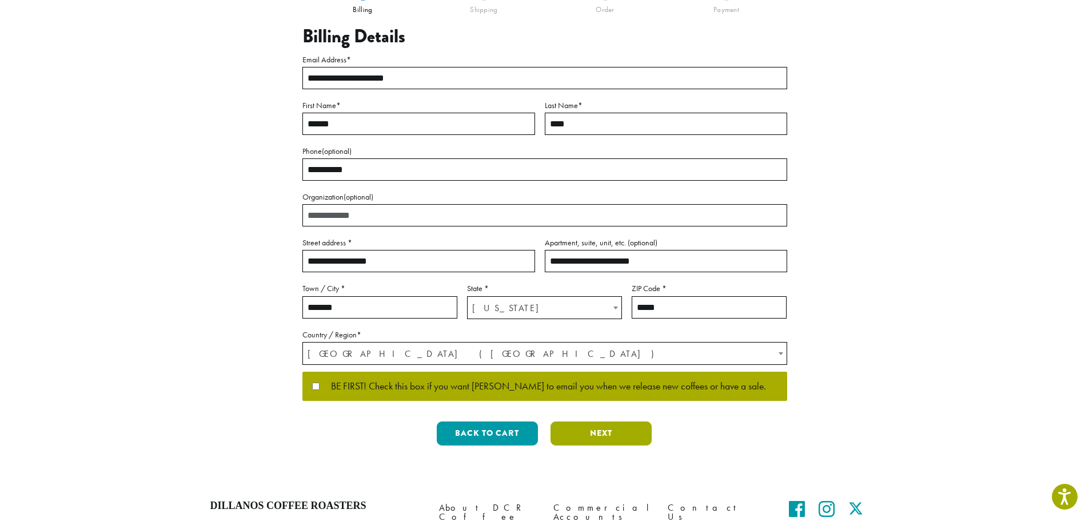
click at [591, 436] on button "Next" at bounding box center [600, 433] width 101 height 24
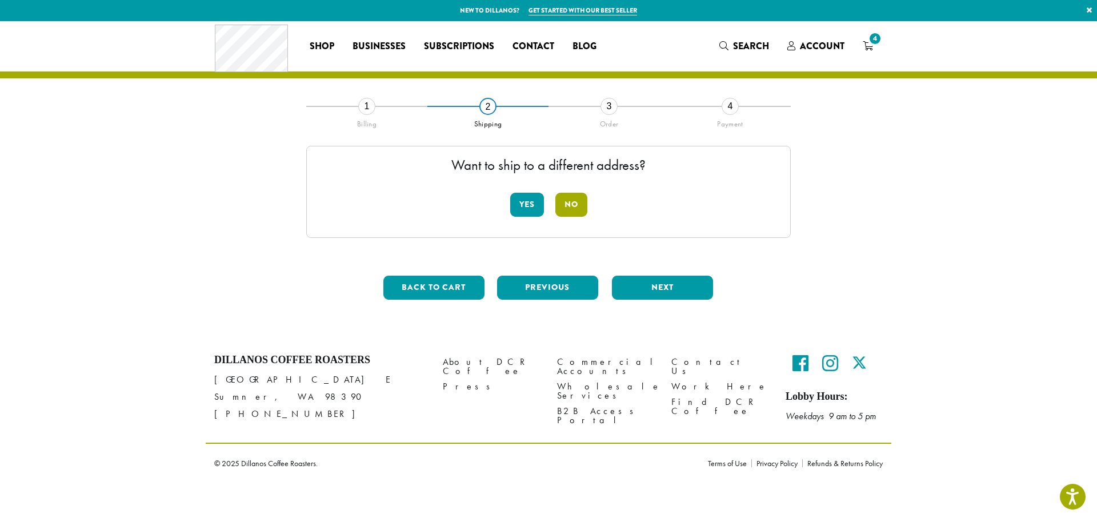
click at [576, 197] on button "No" at bounding box center [571, 205] width 32 height 24
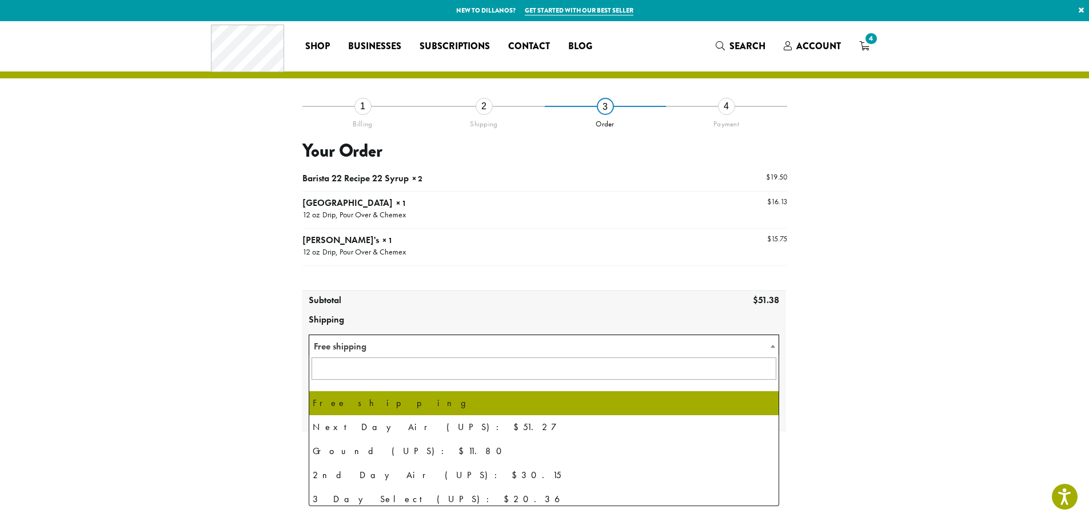
click at [770, 346] on b at bounding box center [772, 346] width 5 height 3
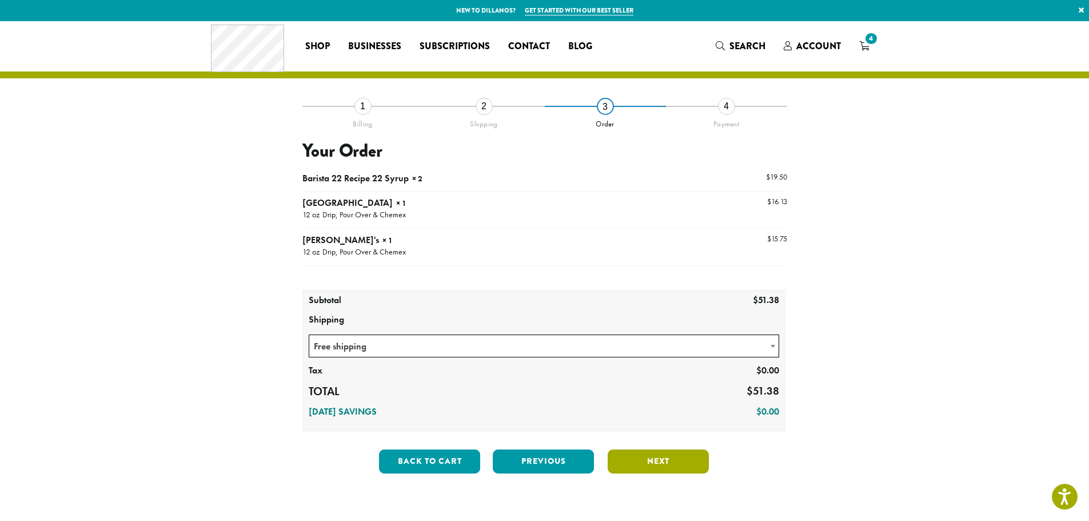
click at [645, 461] on button "Next" at bounding box center [657, 461] width 101 height 24
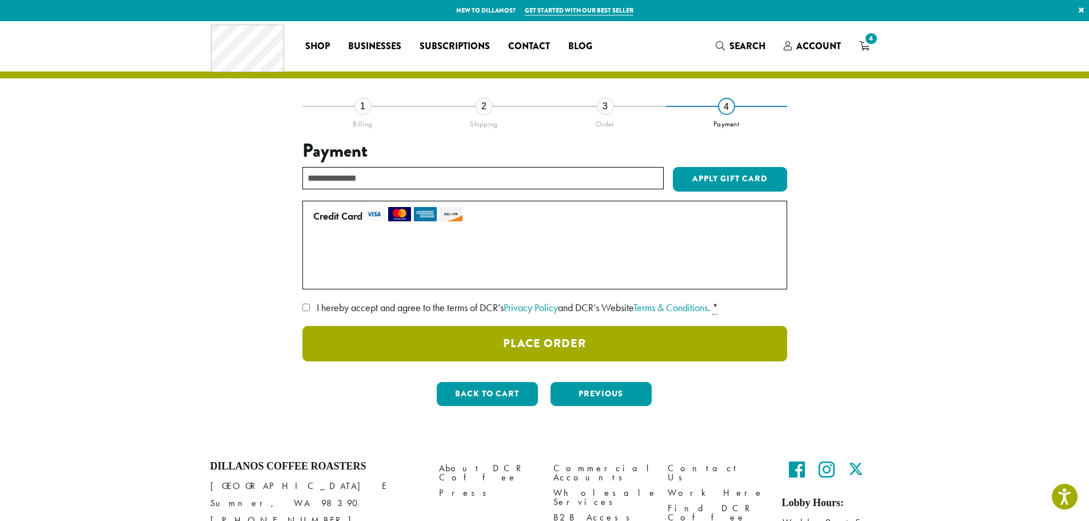
click at [561, 345] on button "Place Order" at bounding box center [544, 343] width 485 height 35
